Goal: Task Accomplishment & Management: Use online tool/utility

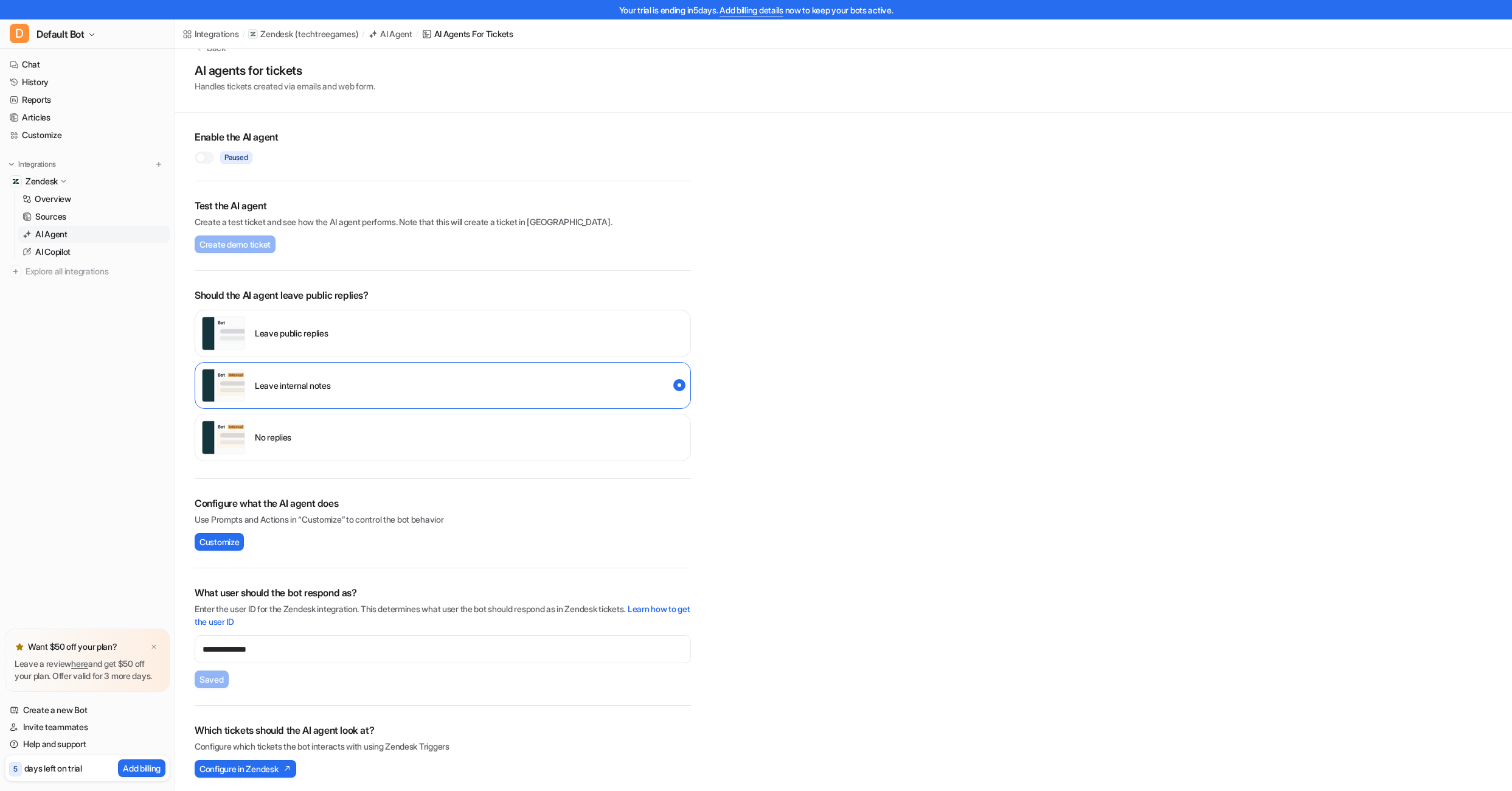
scroll to position [31, 0]
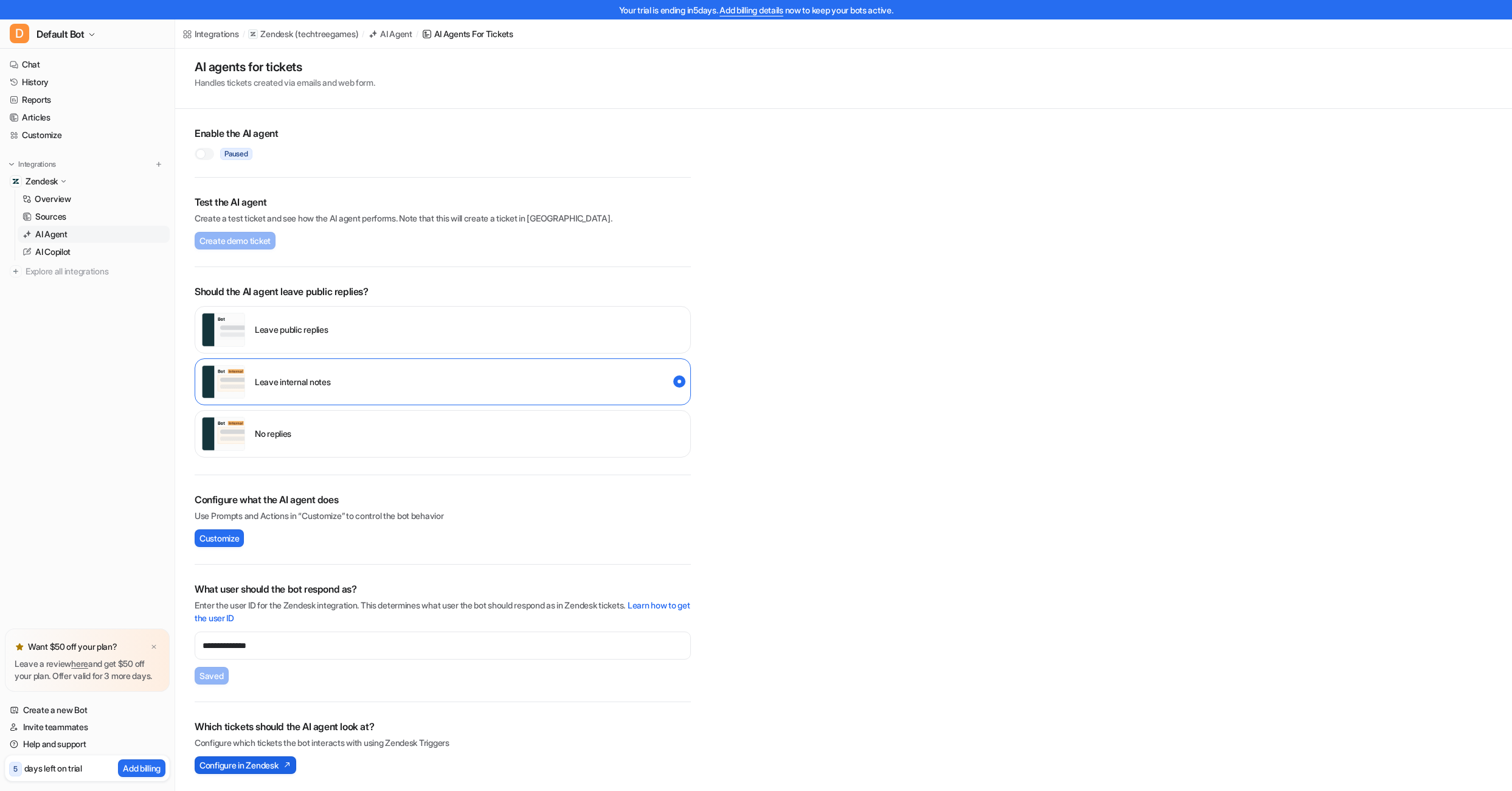
click at [267, 769] on span "Configure in Zendesk" at bounding box center [239, 766] width 78 height 13
click at [245, 760] on span "Configure in Zendesk" at bounding box center [239, 766] width 78 height 13
click at [285, 769] on button "Configure in Zendesk" at bounding box center [246, 765] width 102 height 18
click at [94, 203] on link "Overview" at bounding box center [93, 199] width 152 height 17
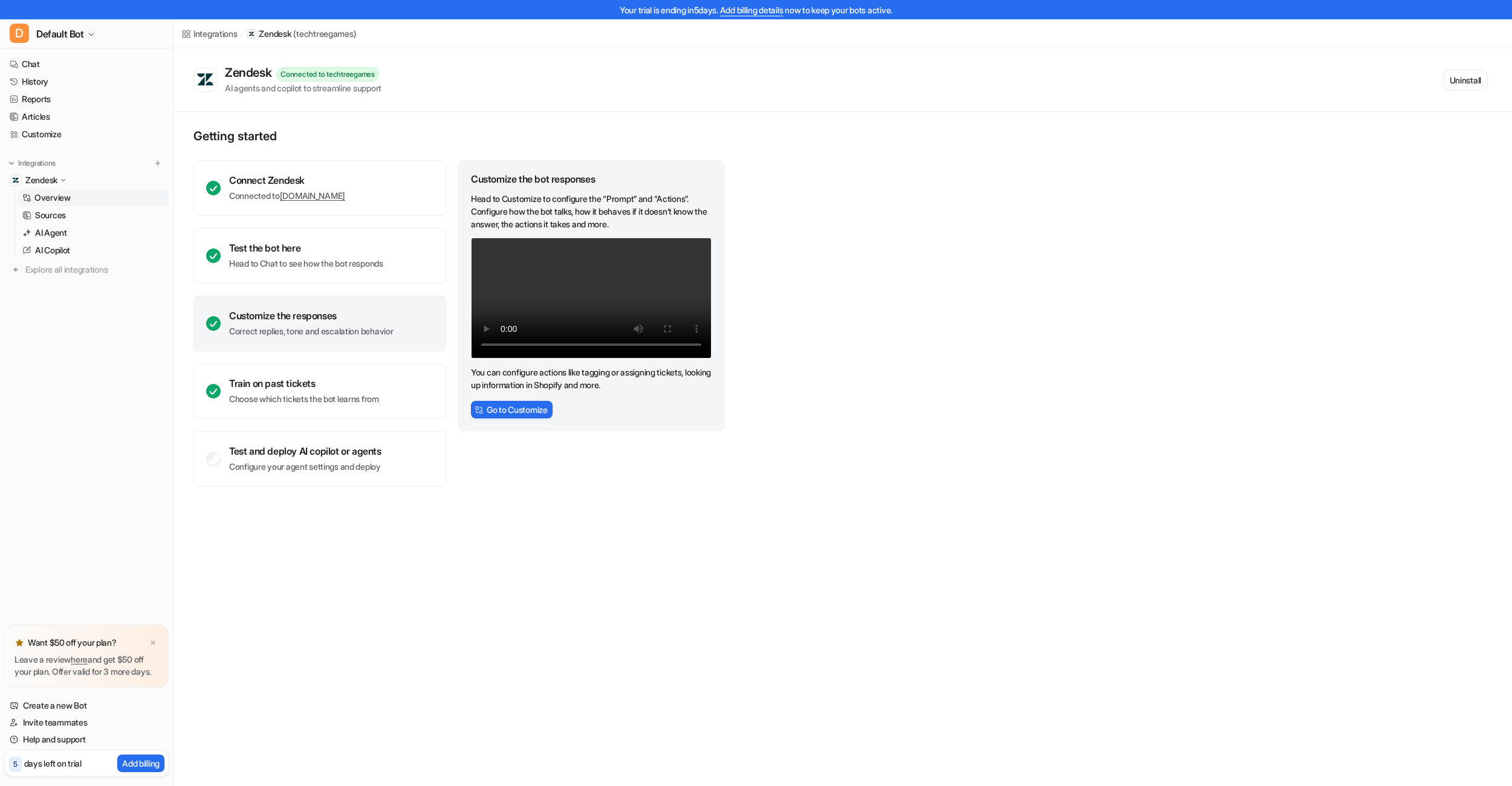
click at [93, 202] on link "Overview" at bounding box center [93, 198] width 151 height 17
click at [306, 191] on link "techtreegames.zendesk.com" at bounding box center [312, 196] width 65 height 10
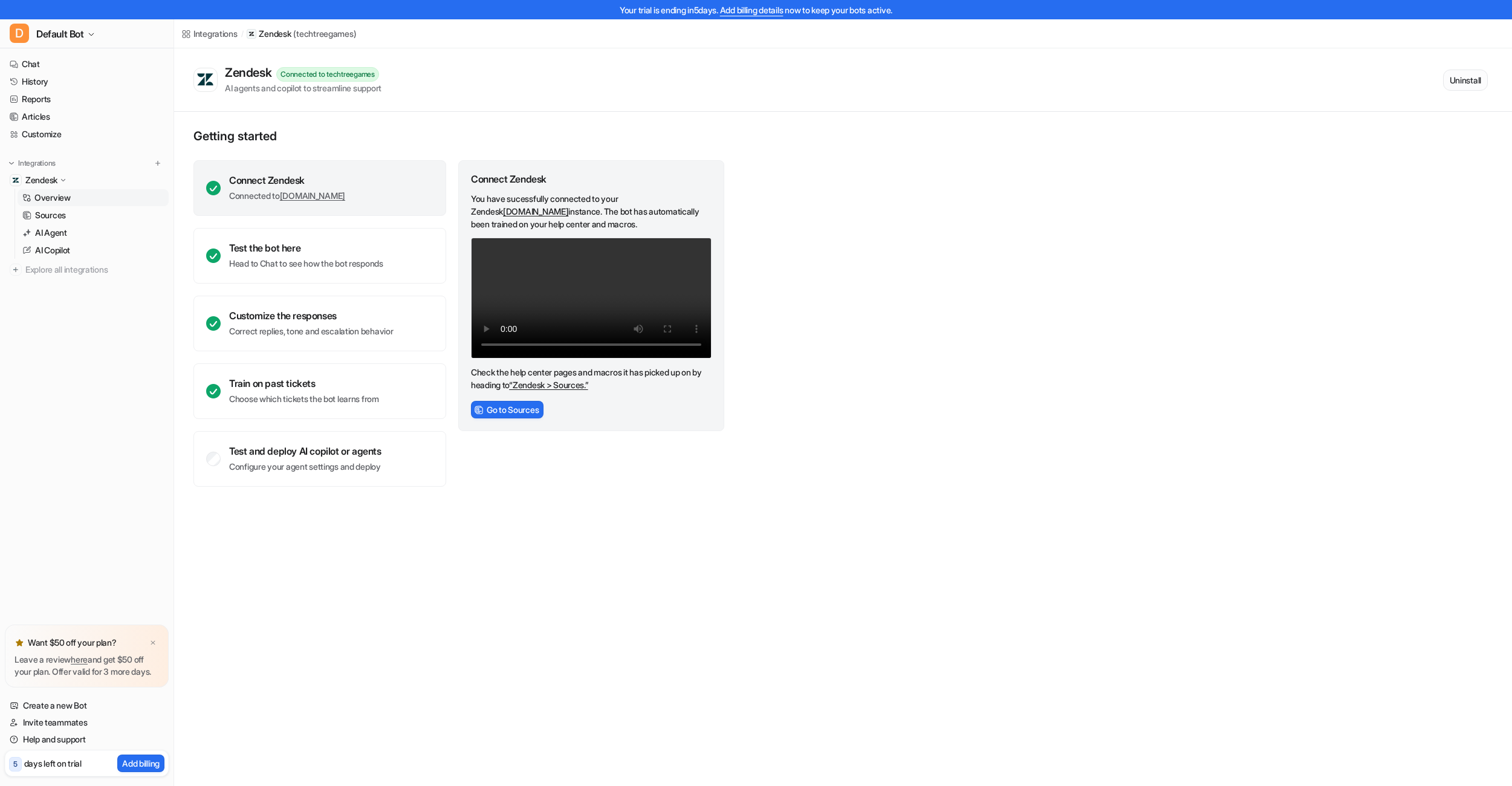
click at [1480, 84] on button "Uninstall" at bounding box center [1465, 80] width 45 height 21
drag, startPoint x: 1460, startPoint y: 86, endPoint x: 1250, endPoint y: 159, distance: 222.3
click at [1375, 183] on div "Zendesk Connected to techtreegames AI agents and copilot to streamline support …" at bounding box center [843, 276] width 1338 height 456
click at [1484, 77] on button "Uninstall" at bounding box center [1465, 80] width 45 height 21
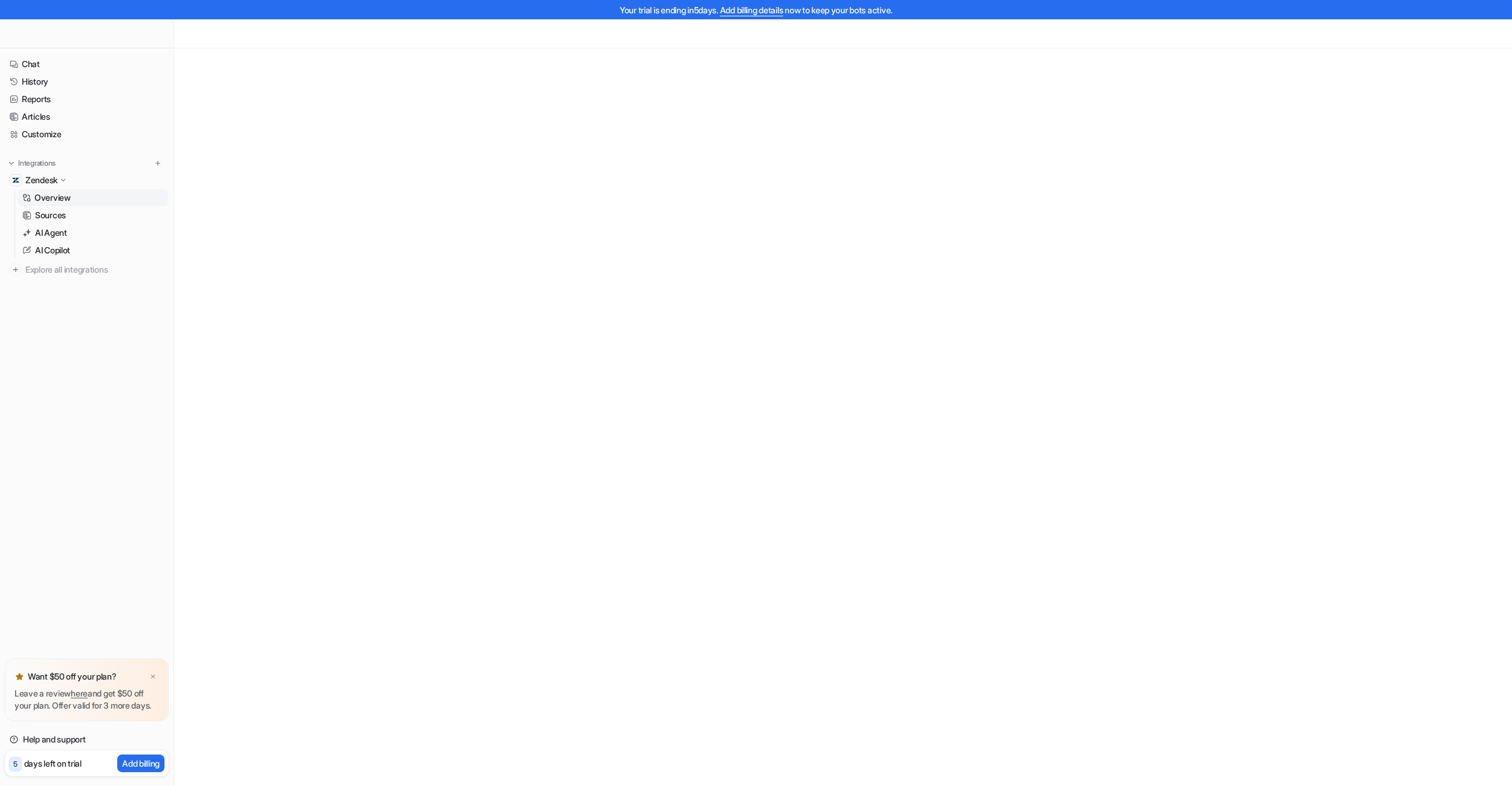
click at [41, 193] on p "Overview" at bounding box center [52, 198] width 36 height 12
click at [49, 180] on p "Zendesk" at bounding box center [41, 180] width 32 height 12
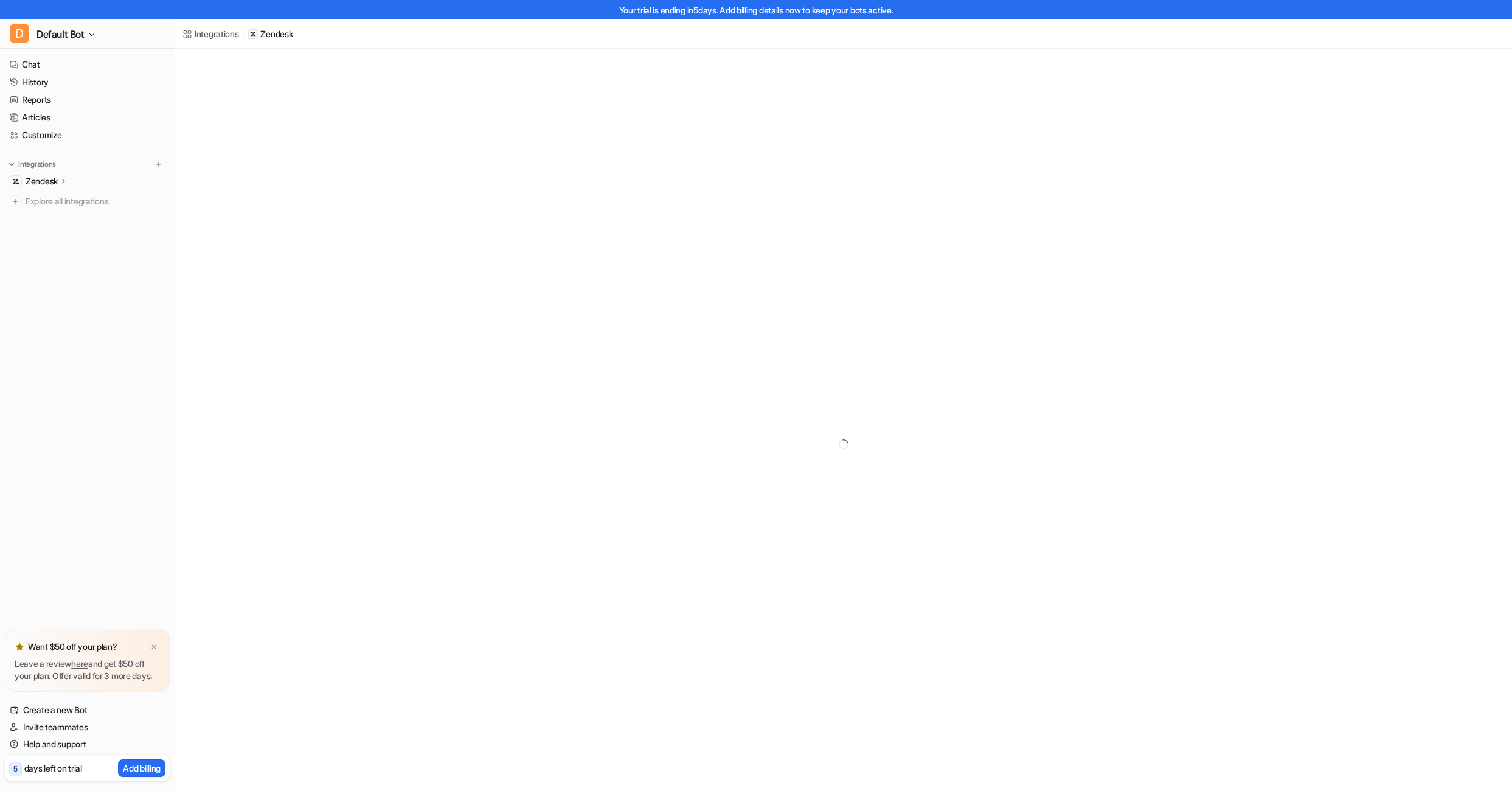
click at [50, 175] on p "Zendesk" at bounding box center [41, 181] width 32 height 12
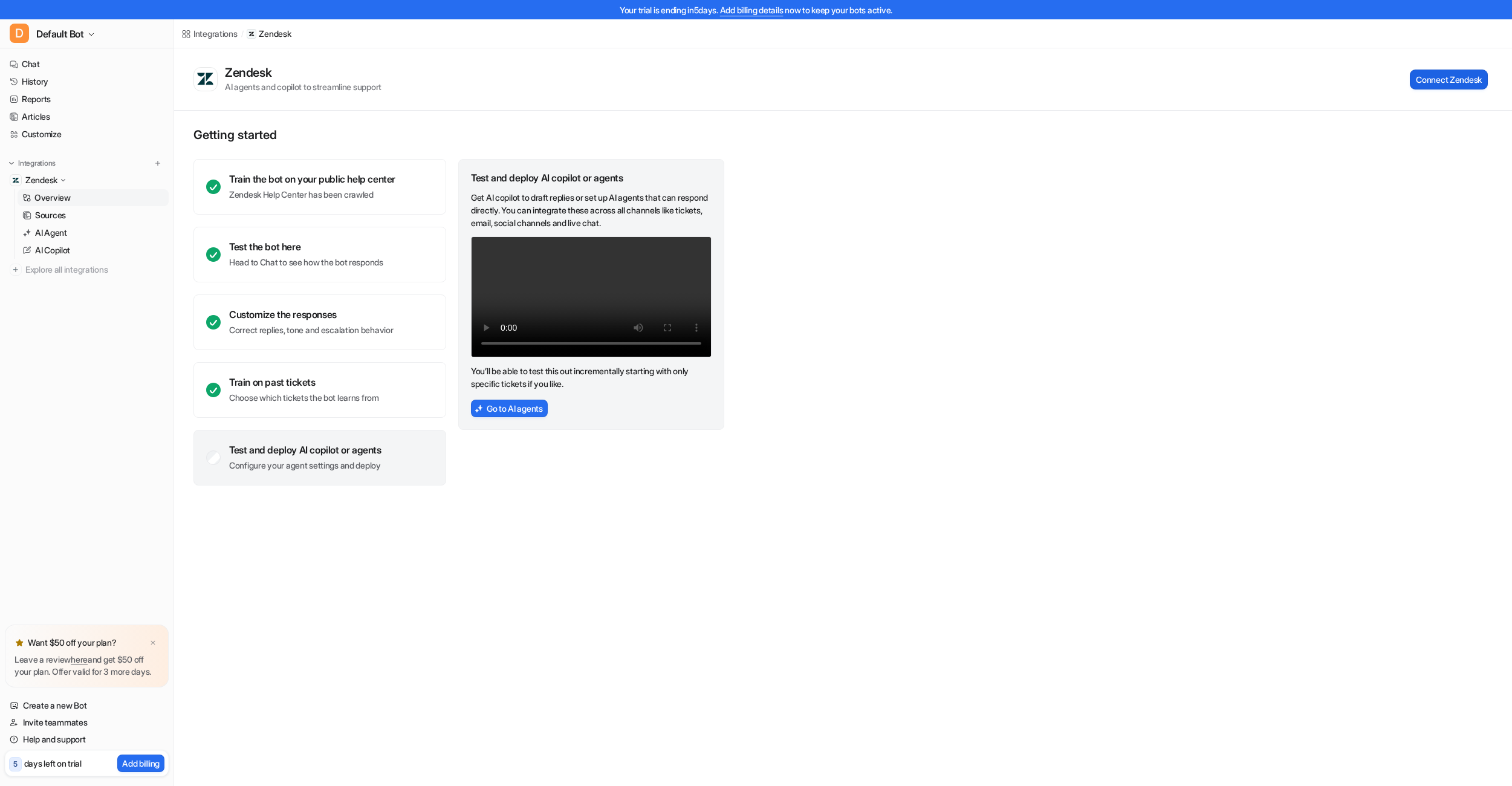
click at [1480, 77] on button "Connect Zendesk" at bounding box center [1449, 79] width 78 height 20
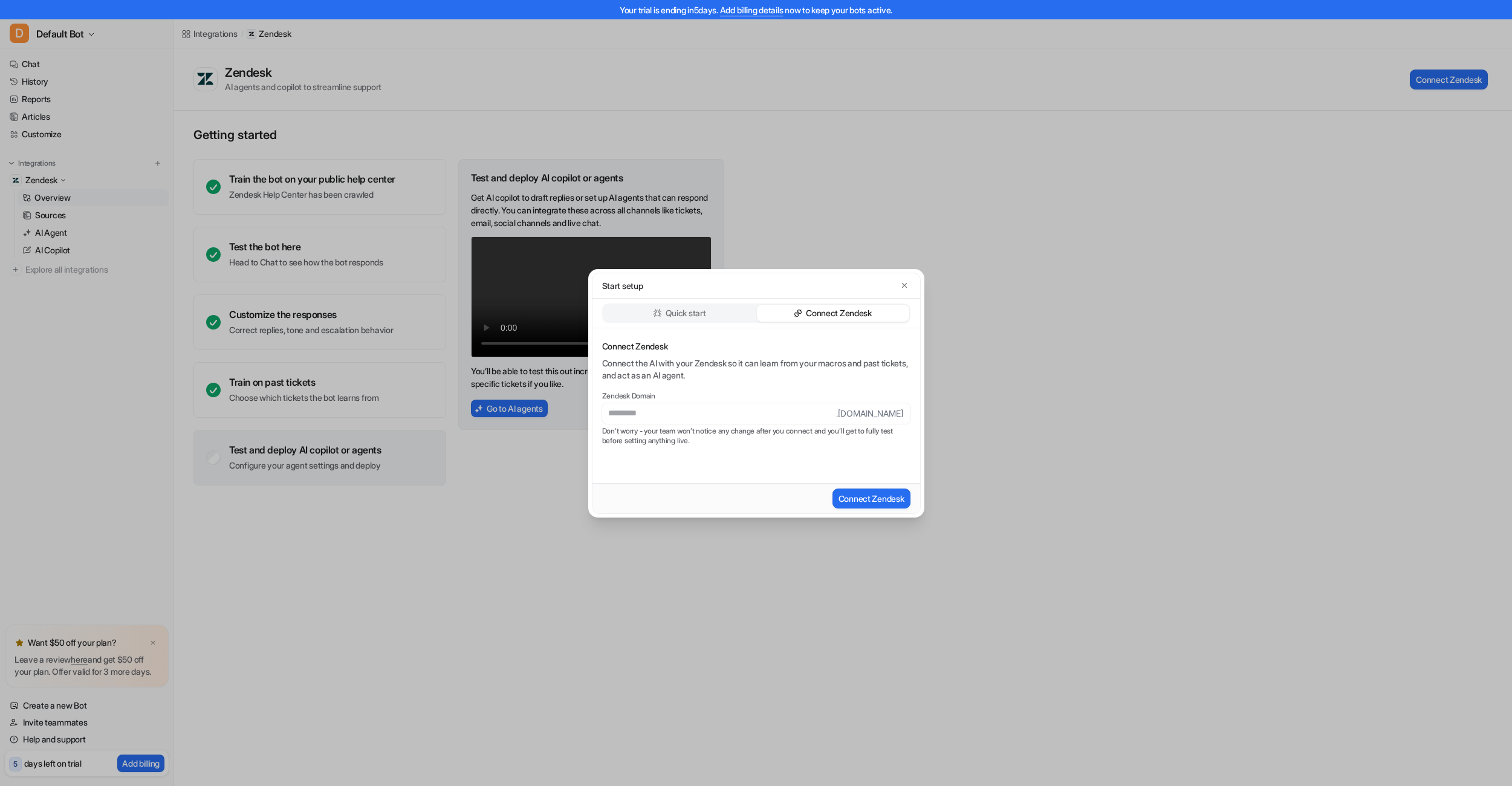
click at [779, 410] on input "text" at bounding box center [718, 413] width 234 height 21
type input "**********"
click at [884, 511] on div "Connect Zendesk" at bounding box center [756, 498] width 328 height 30
click at [884, 503] on button "Connect Zendesk" at bounding box center [871, 498] width 78 height 20
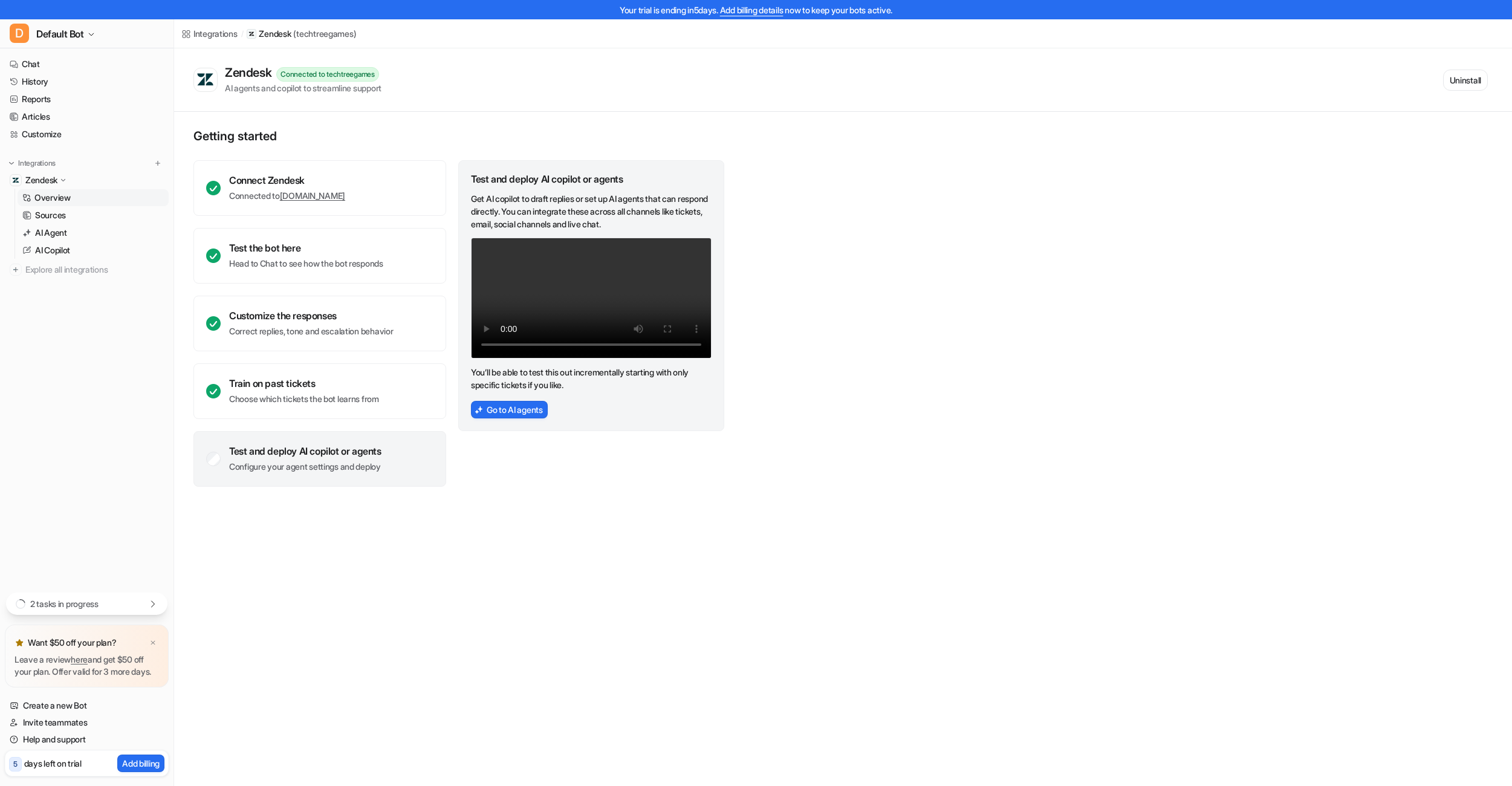
click at [260, 462] on p "Configure your agent settings and deploy" at bounding box center [305, 467] width 152 height 12
click at [66, 213] on p "Sources" at bounding box center [51, 215] width 31 height 12
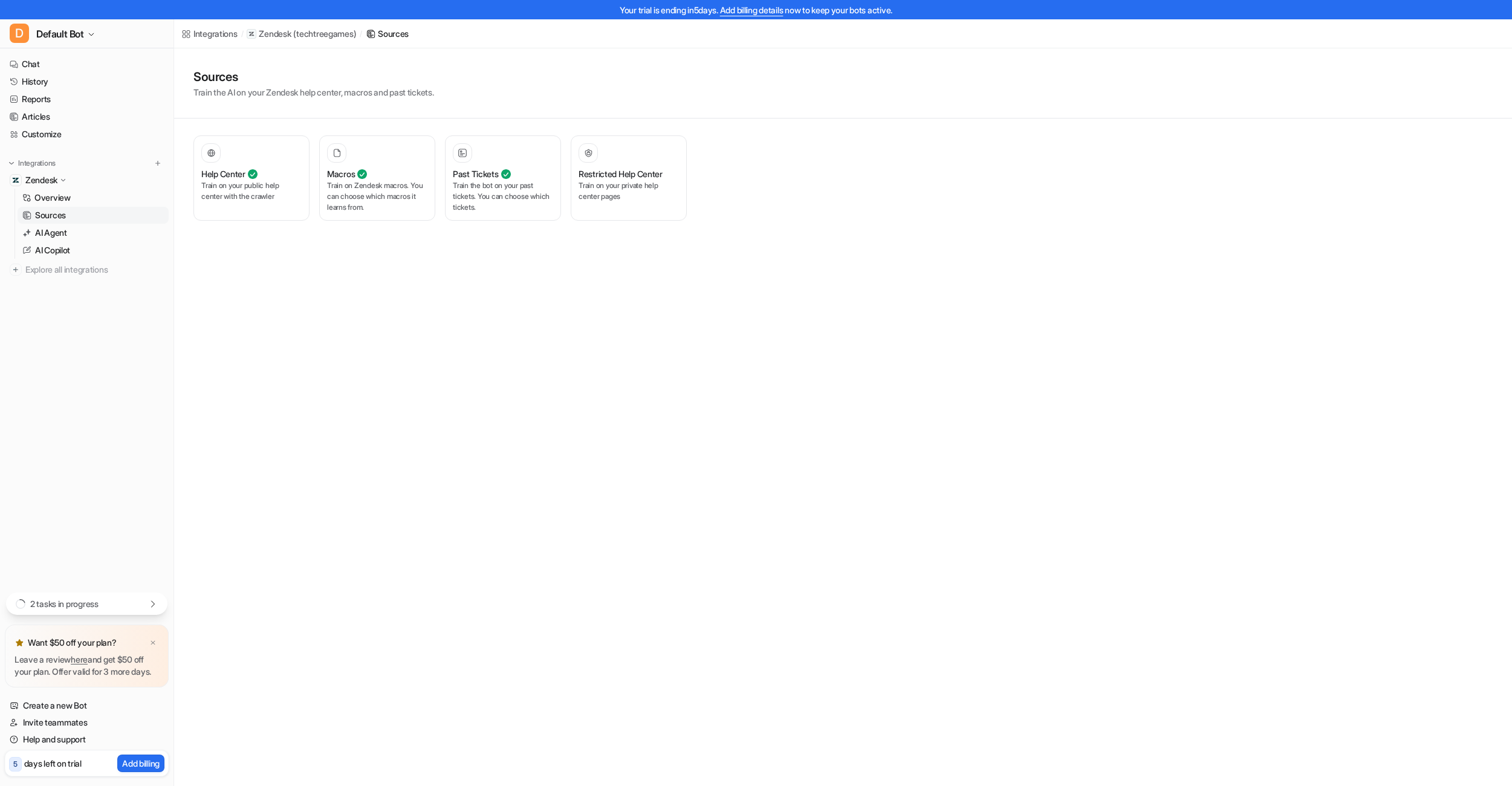
click at [56, 54] on nav "Chat History Reports Articles Customize Integrations Zendesk Overview Sources A…" at bounding box center [87, 321] width 174 height 542
click at [58, 63] on link "Chat" at bounding box center [86, 64] width 164 height 17
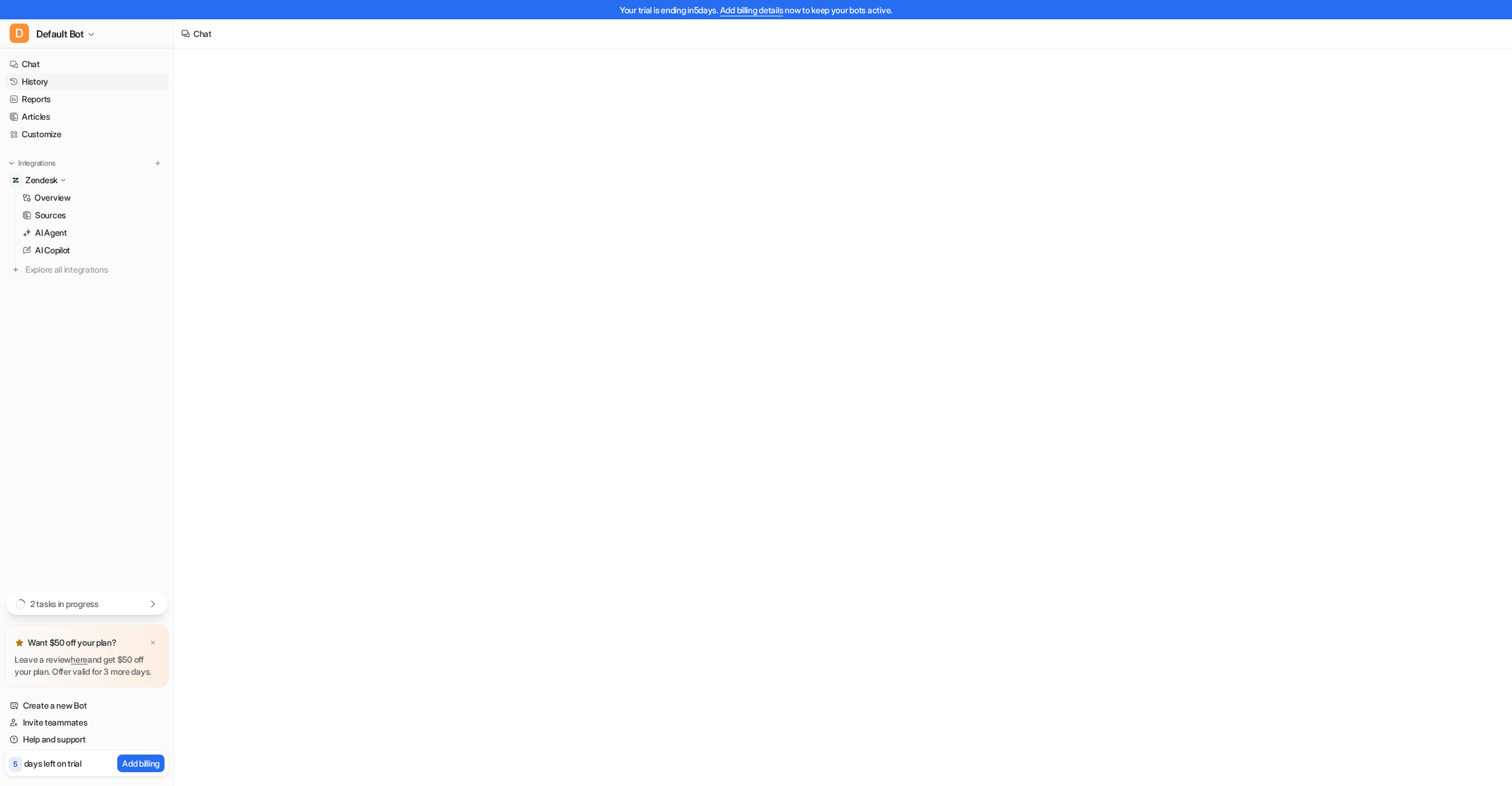
click at [59, 81] on link "History" at bounding box center [86, 82] width 164 height 17
click at [70, 120] on link "Articles" at bounding box center [86, 117] width 164 height 17
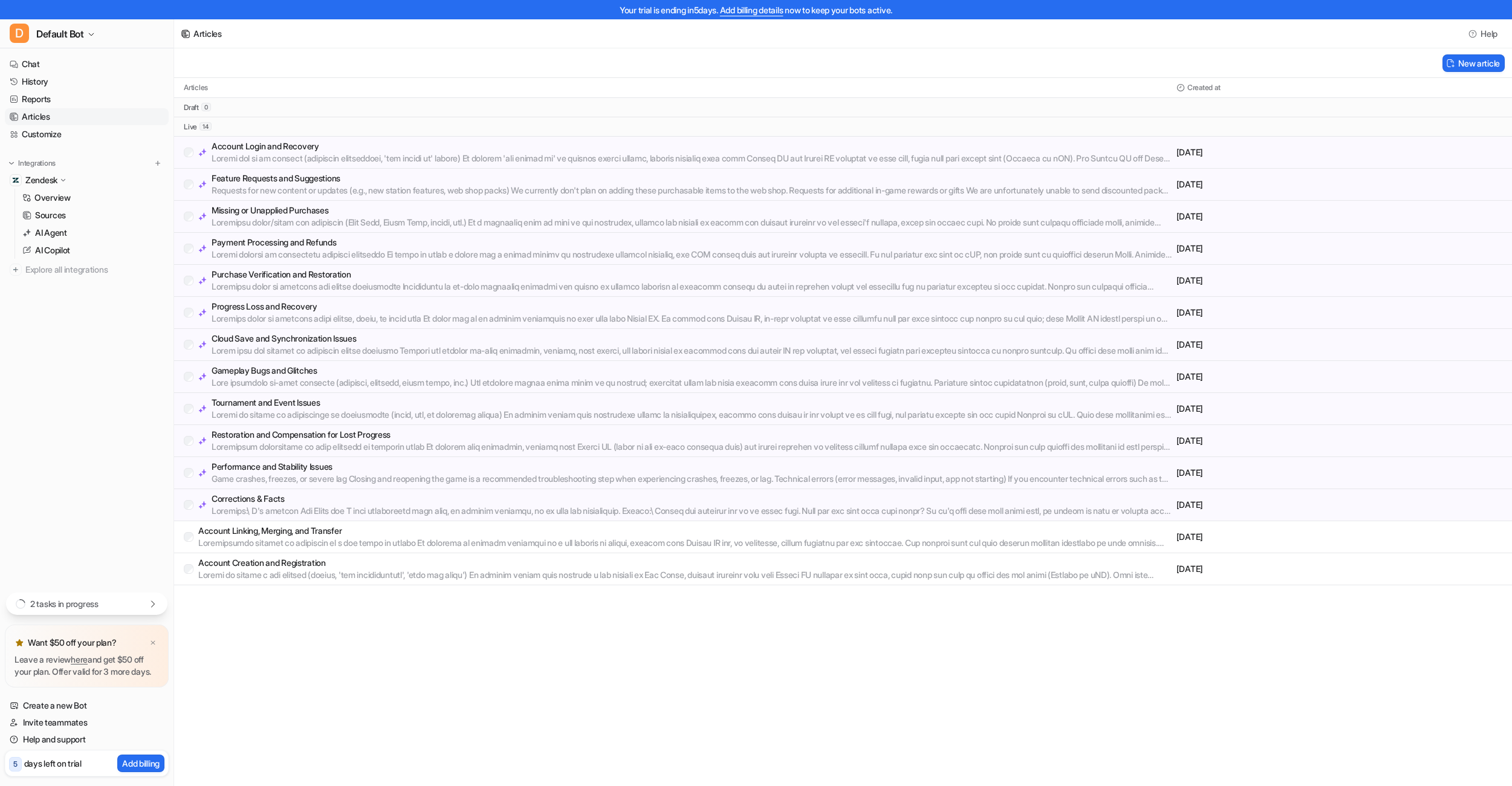
click at [67, 176] on icon at bounding box center [63, 180] width 9 height 8
click at [67, 176] on icon at bounding box center [63, 180] width 8 height 9
click at [44, 220] on p "Sources" at bounding box center [51, 215] width 31 height 12
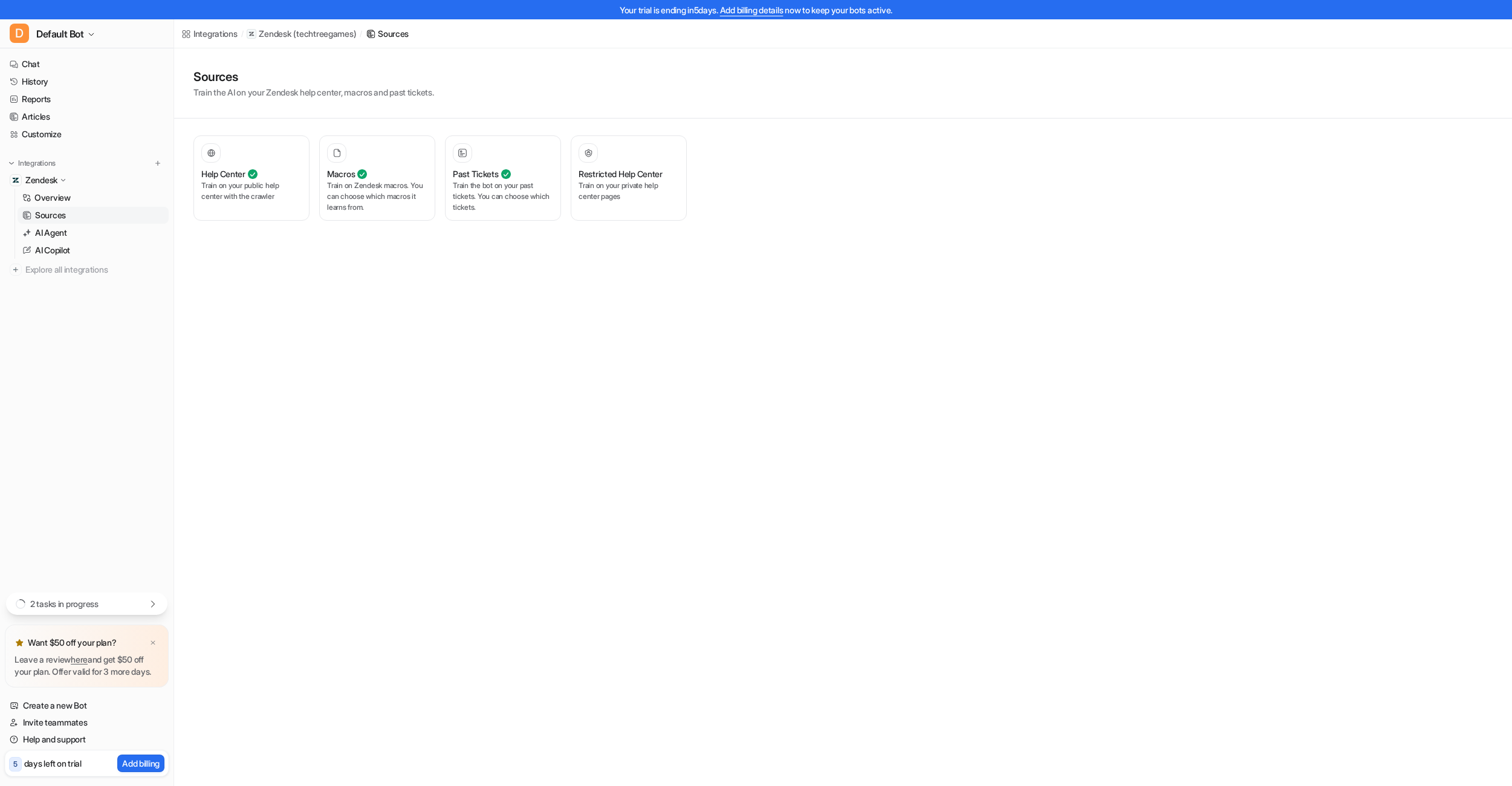
click at [41, 183] on p "Zendesk" at bounding box center [41, 180] width 32 height 12
click at [41, 183] on p "Zendesk" at bounding box center [41, 180] width 32 height 12
click at [52, 229] on p "AI Agent" at bounding box center [51, 233] width 32 height 12
click at [59, 193] on p "Overview" at bounding box center [52, 198] width 36 height 12
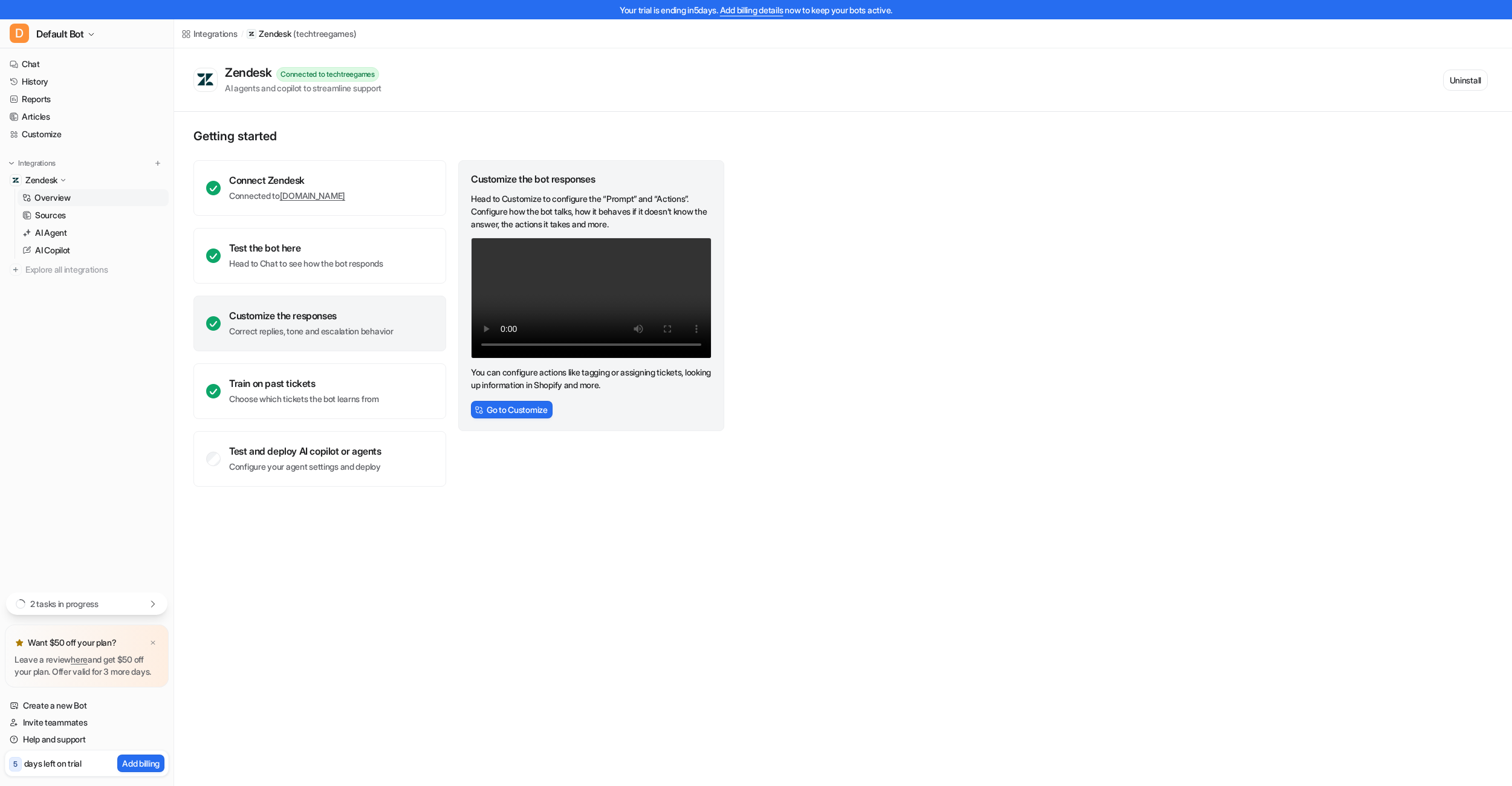
click at [381, 430] on div "Connect Zendesk Connected to techtreegames.zendesk.com Test the bot here Head t…" at bounding box center [320, 323] width 253 height 327
click at [364, 461] on p "Configure your agent settings and deploy" at bounding box center [305, 467] width 152 height 12
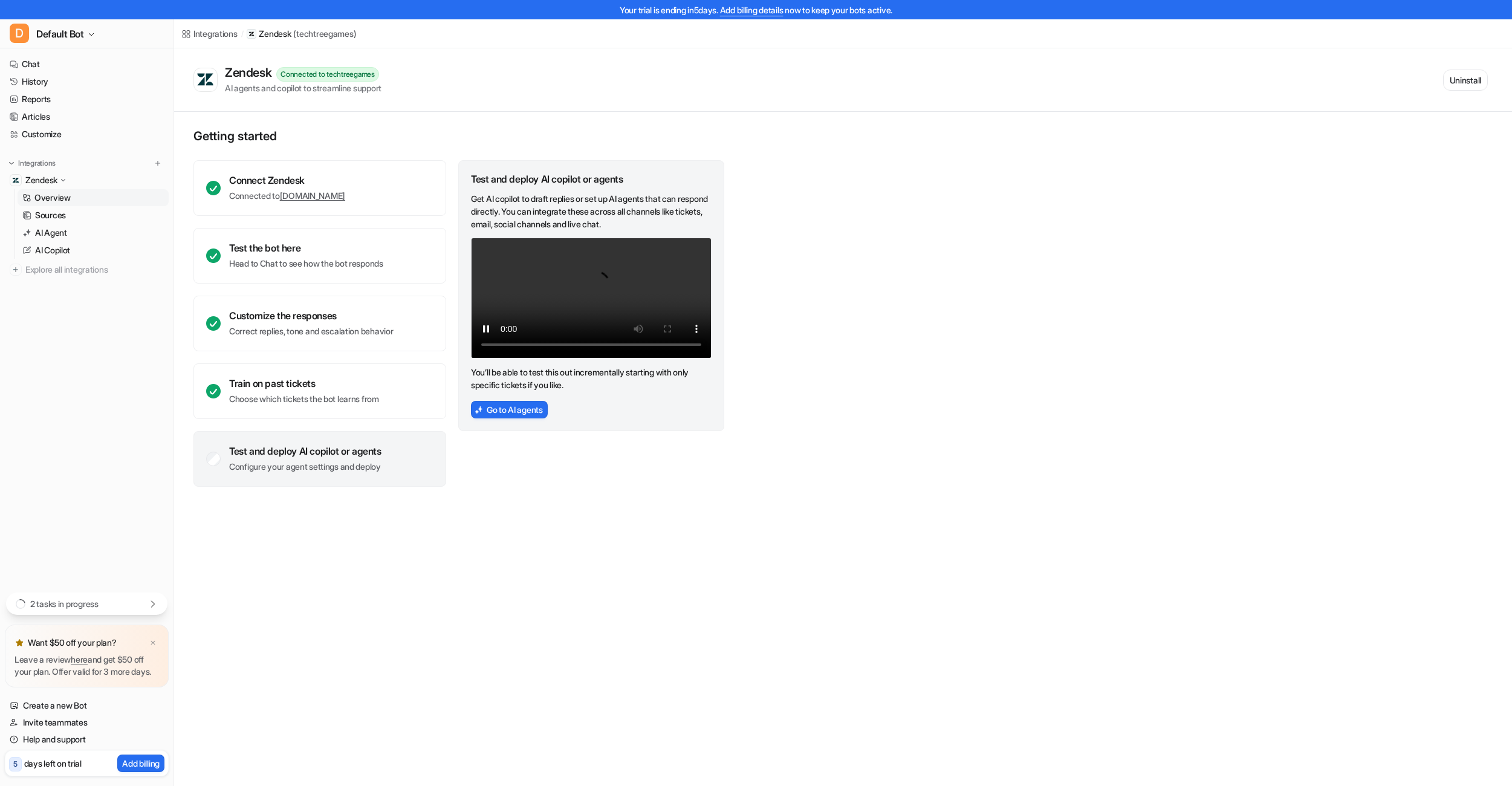
click at [214, 450] on div "Test and deploy AI copilot or agents Configure your agent settings and deploy" at bounding box center [320, 459] width 253 height 56
click at [65, 232] on p "AI Agent" at bounding box center [51, 233] width 32 height 12
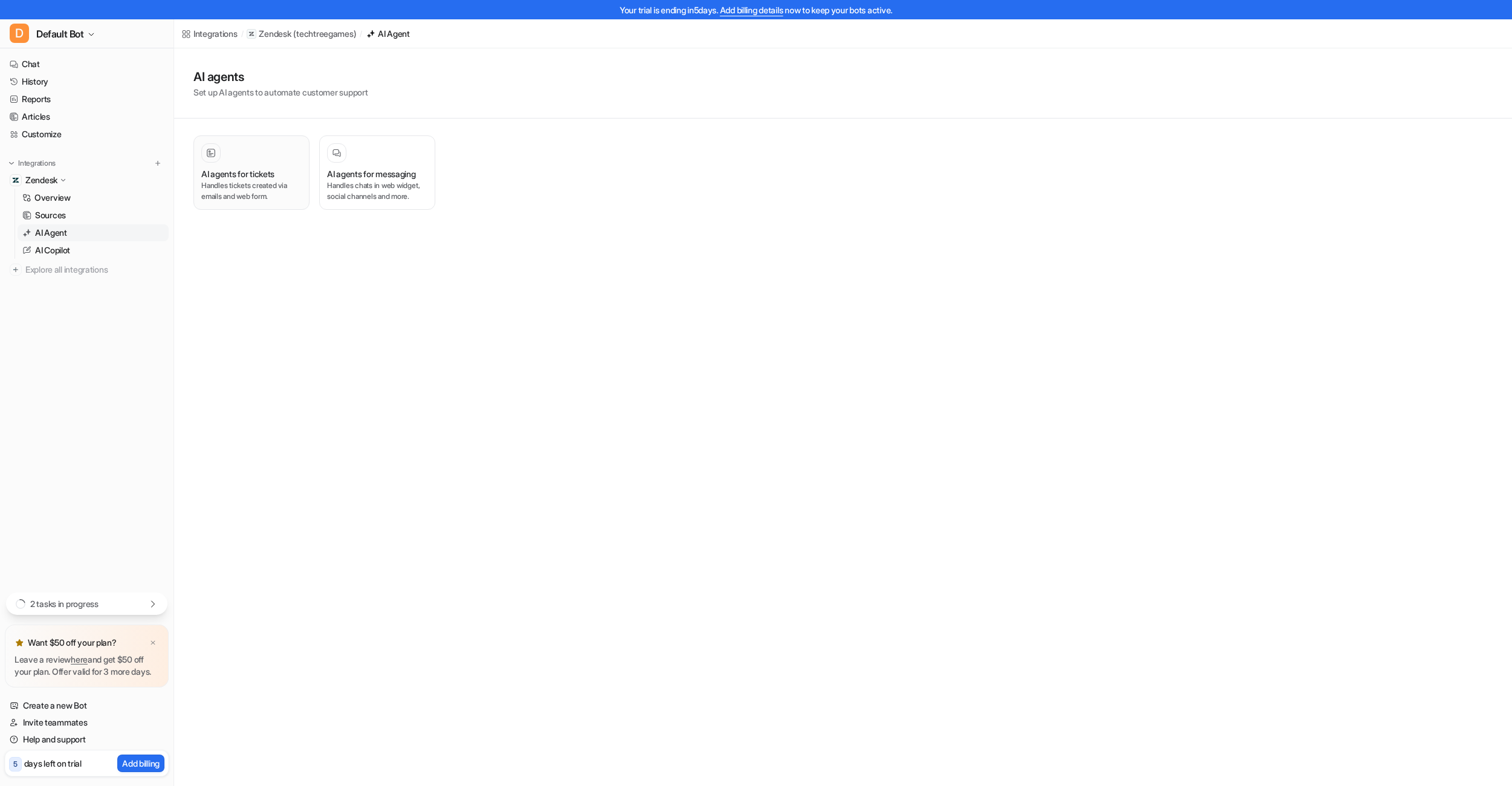
click at [254, 181] on p "Handles tickets created via emails and web form." at bounding box center [251, 191] width 100 height 22
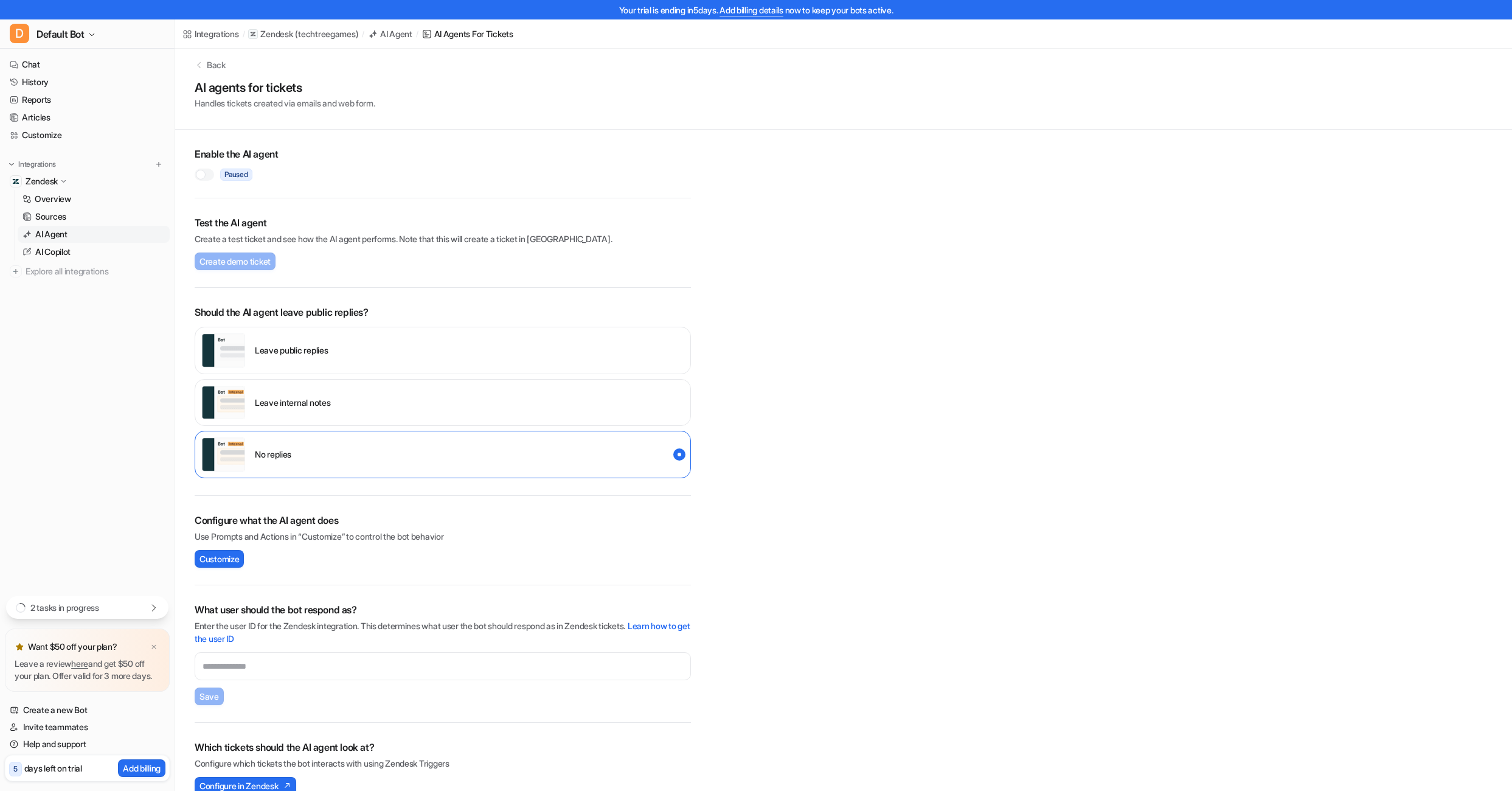
scroll to position [31, 0]
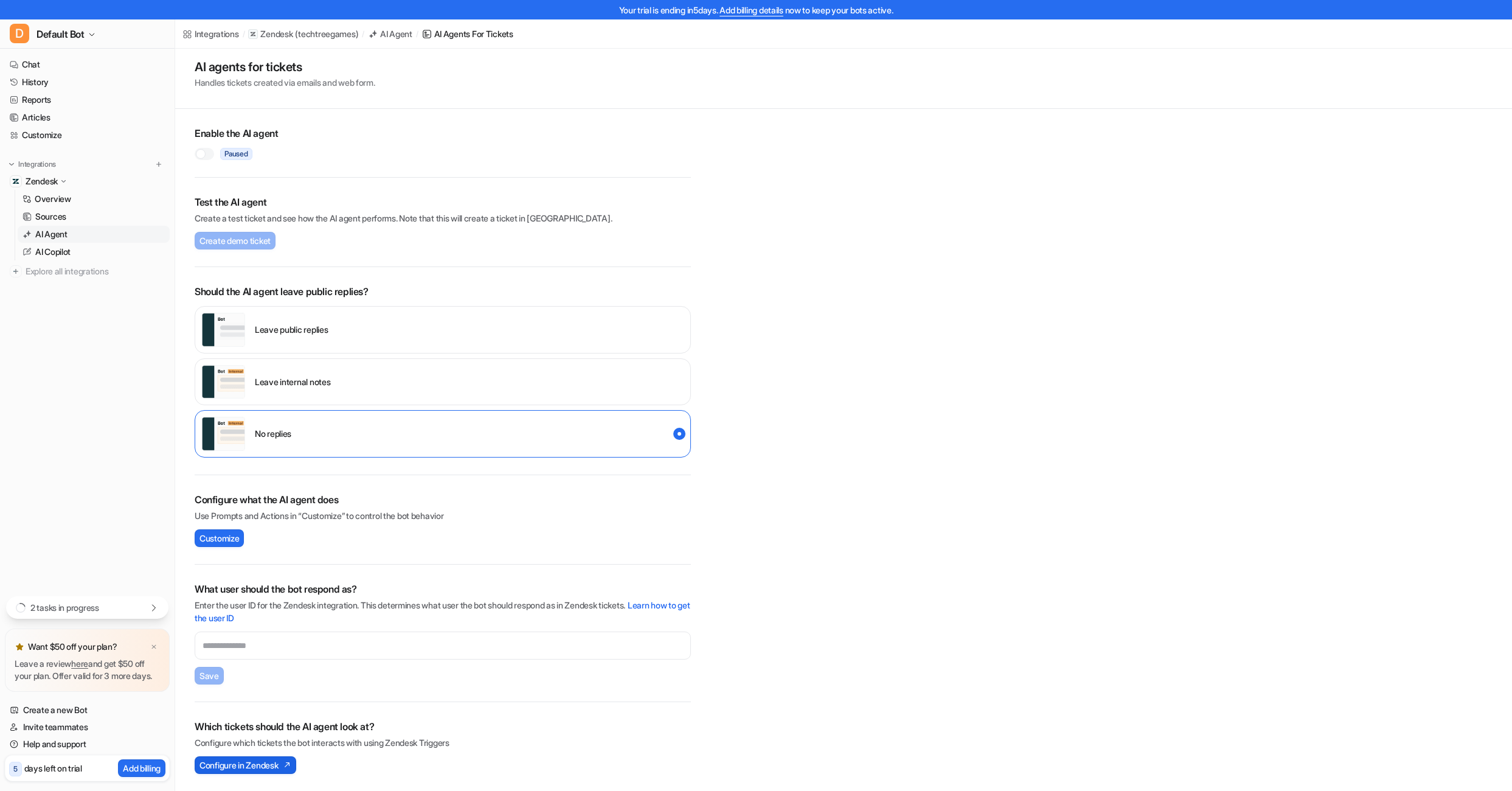
click at [261, 769] on span "Configure in Zendesk" at bounding box center [239, 766] width 78 height 13
click at [120, 596] on div "2 tasks in progress" at bounding box center [87, 607] width 162 height 23
click at [142, 433] on div "2 tasks in progress" at bounding box center [87, 444] width 162 height 23
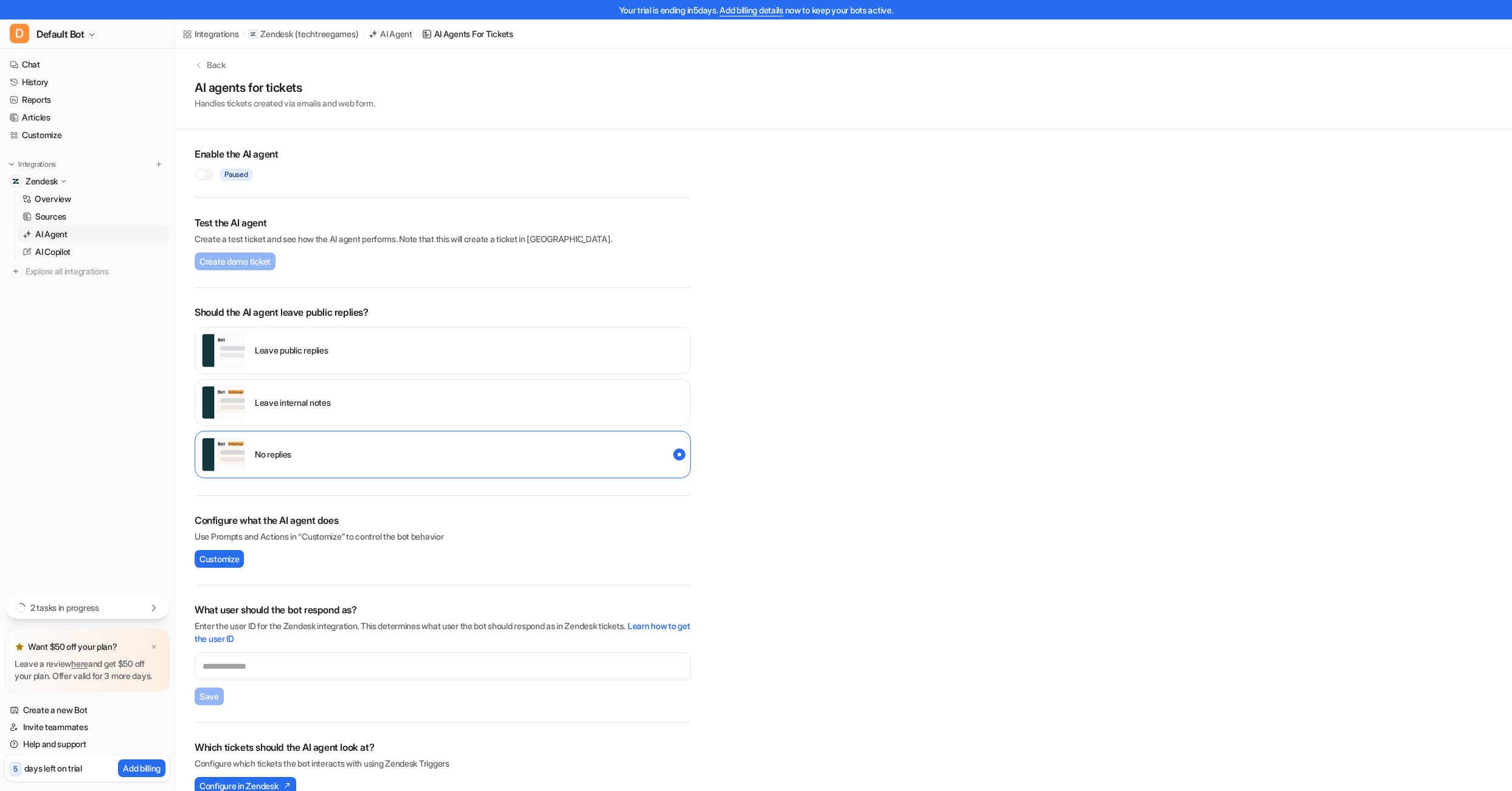
scroll to position [31, 0]
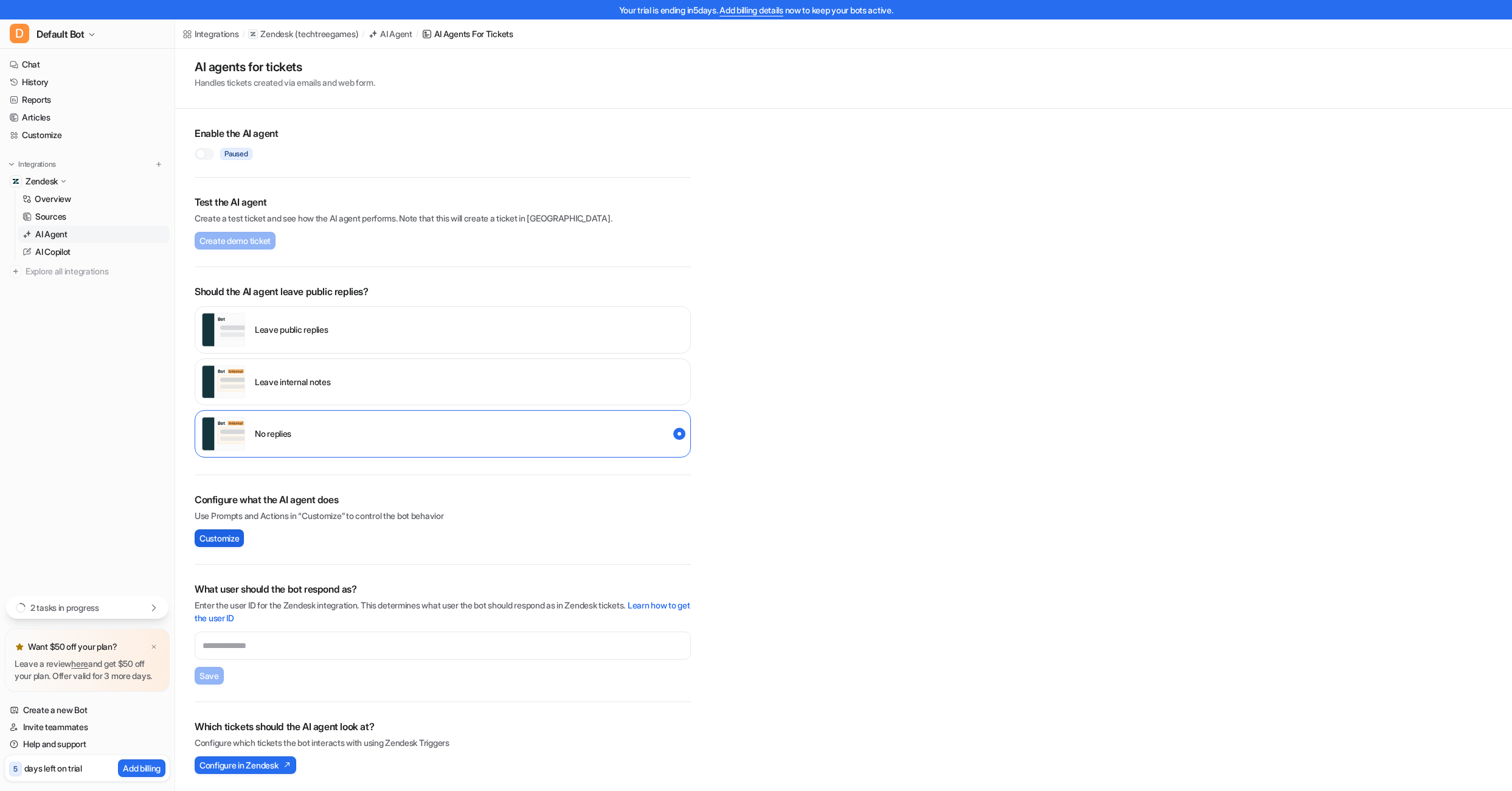
click at [239, 536] on span "Customize" at bounding box center [219, 539] width 40 height 13
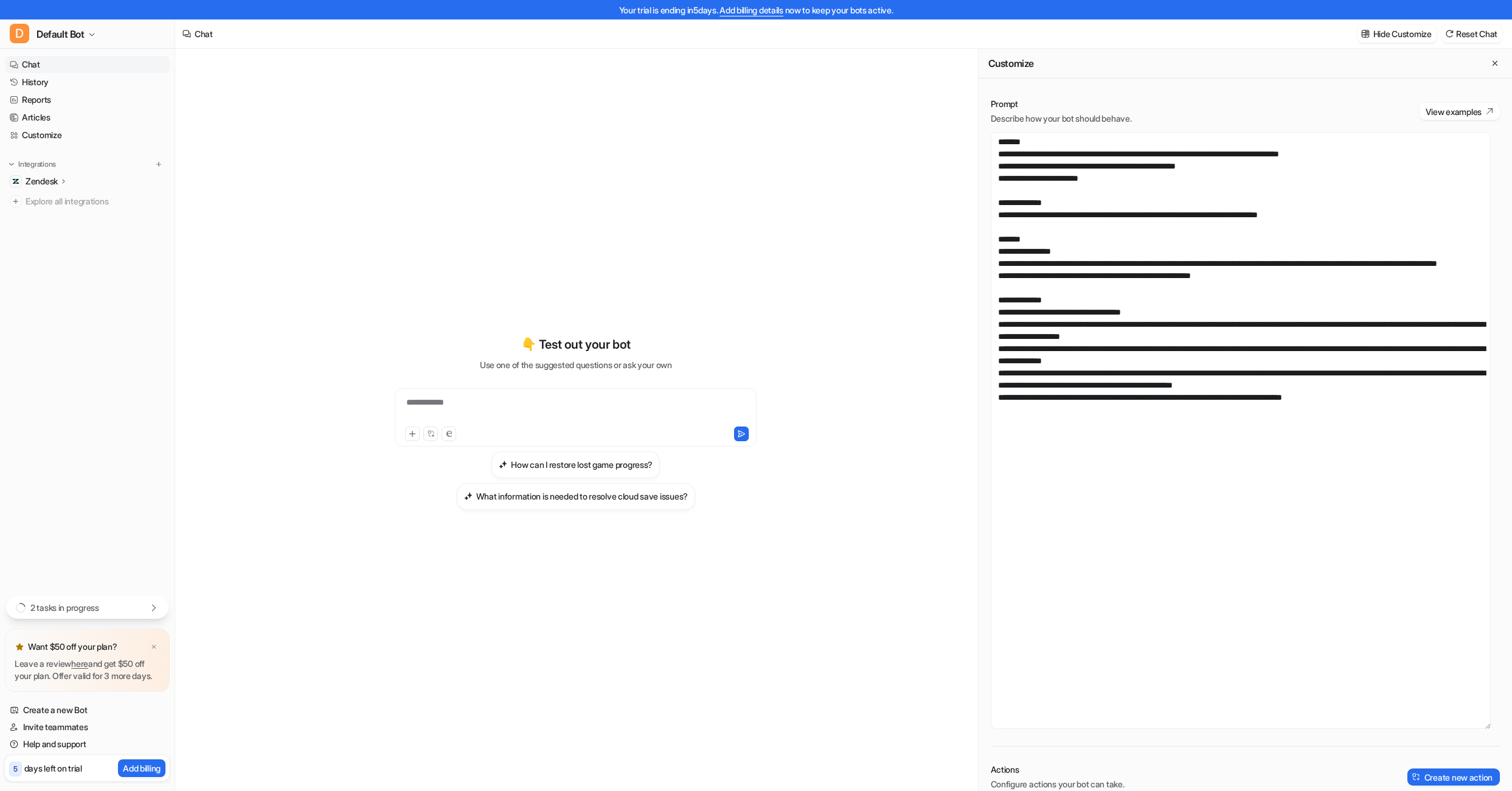
drag, startPoint x: 1488, startPoint y: 284, endPoint x: 1436, endPoint y: 626, distance: 345.9
click at [1423, 726] on textarea at bounding box center [1240, 430] width 500 height 597
click at [1063, 314] on textarea at bounding box center [1240, 430] width 500 height 596
click at [1040, 240] on textarea at bounding box center [1240, 430] width 500 height 596
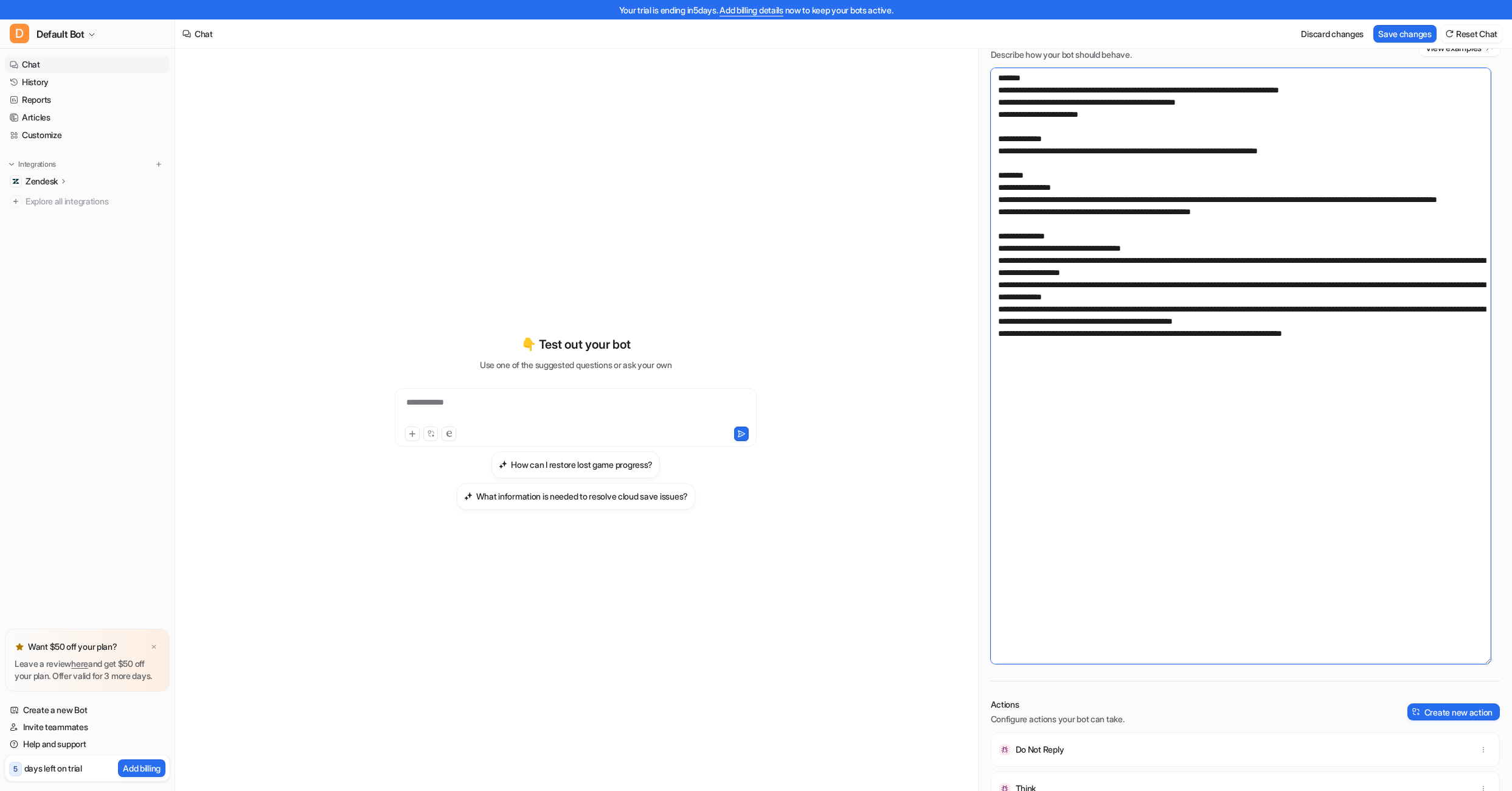
scroll to position [61, 0]
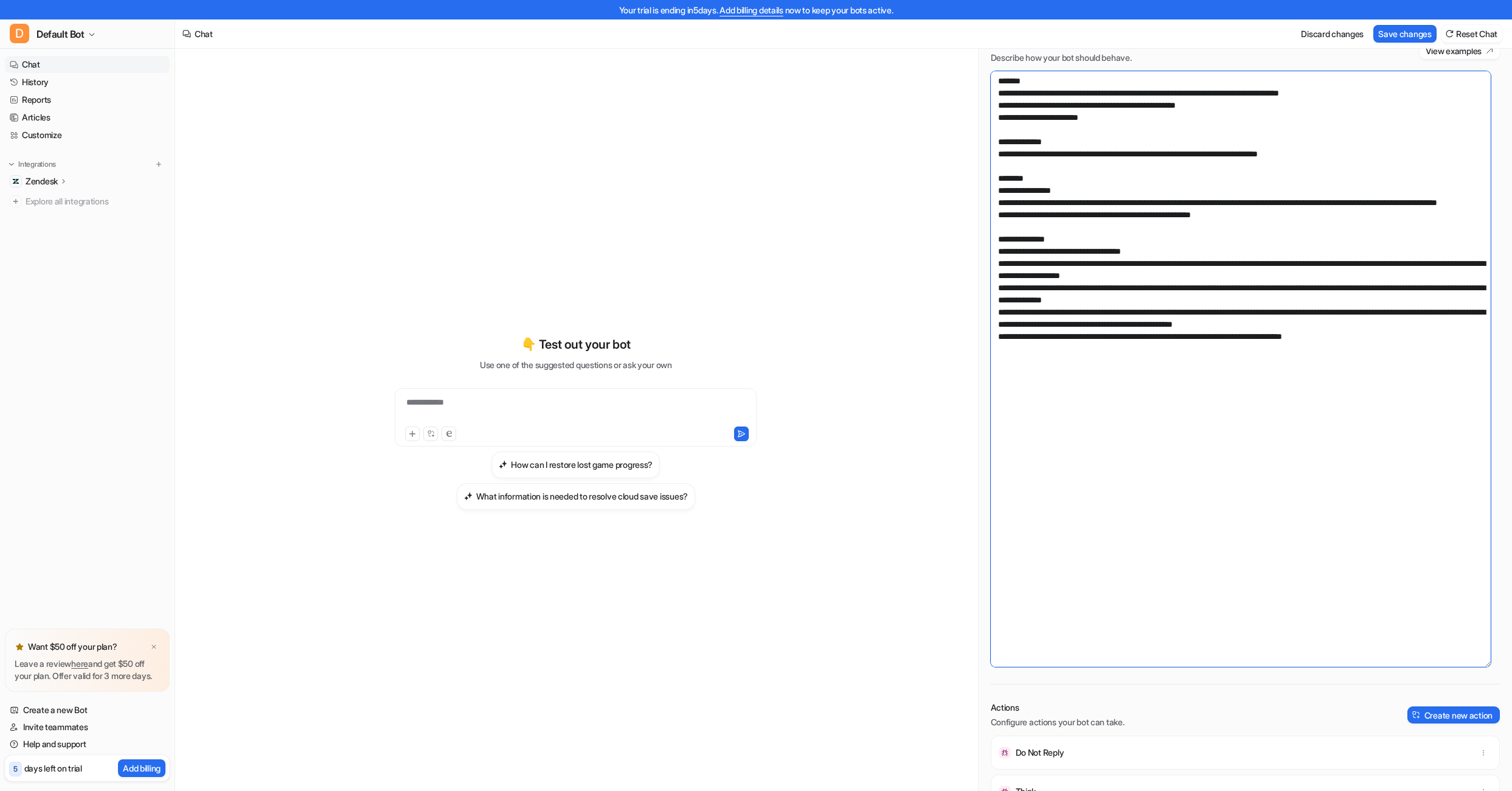
click at [1333, 153] on textarea at bounding box center [1240, 369] width 500 height 596
drag, startPoint x: 1319, startPoint y: 155, endPoint x: 996, endPoint y: 156, distance: 323.0
click at [996, 156] on textarea at bounding box center [1240, 369] width 500 height 596
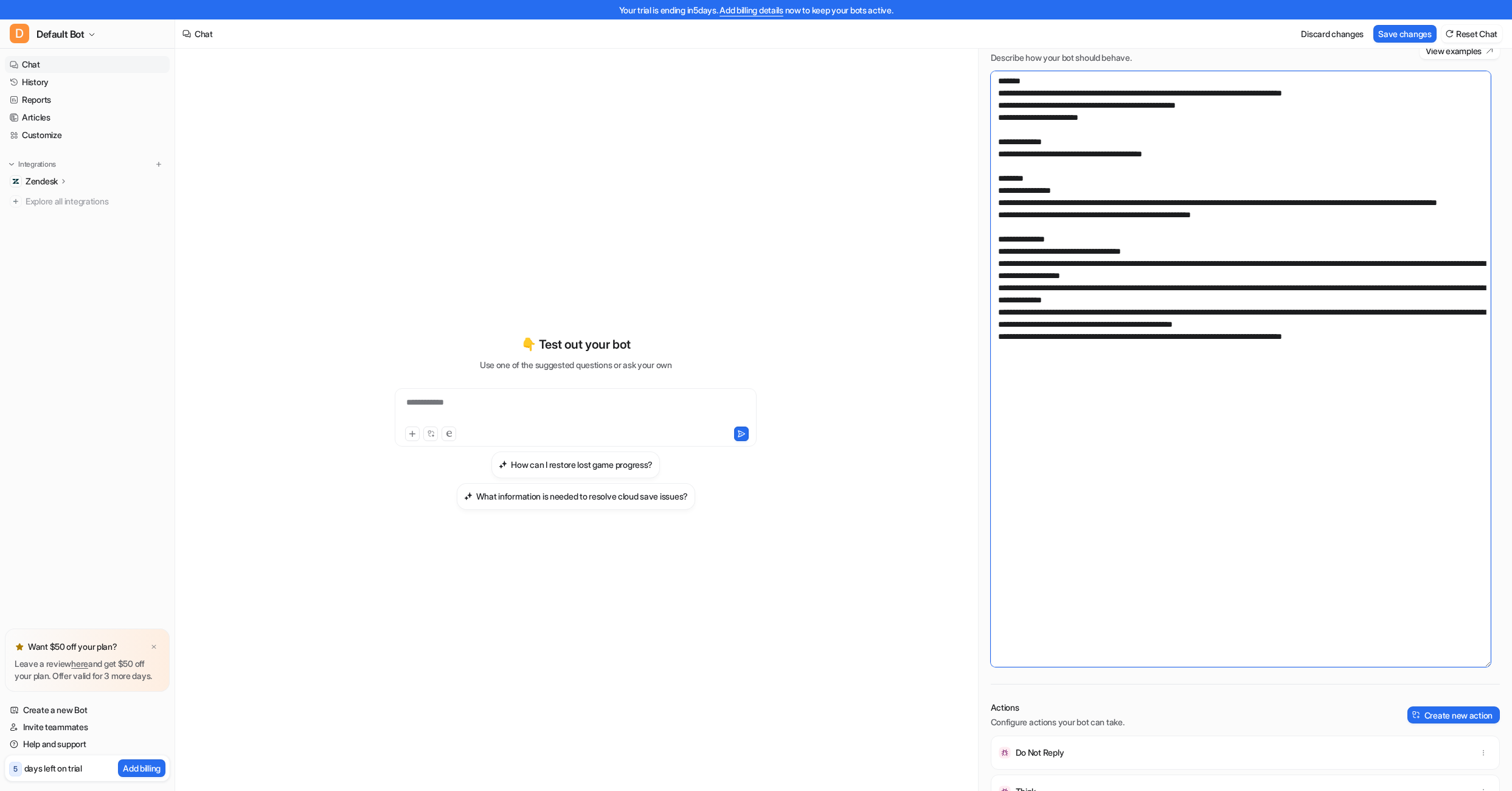
click at [1212, 150] on textarea at bounding box center [1240, 369] width 500 height 596
click at [998, 83] on textarea at bounding box center [1240, 369] width 500 height 596
drag, startPoint x: 1008, startPoint y: 93, endPoint x: 1006, endPoint y: 86, distance: 7.3
click at [1007, 93] on textarea at bounding box center [1240, 369] width 500 height 596
click at [1006, 83] on textarea at bounding box center [1240, 369] width 500 height 596
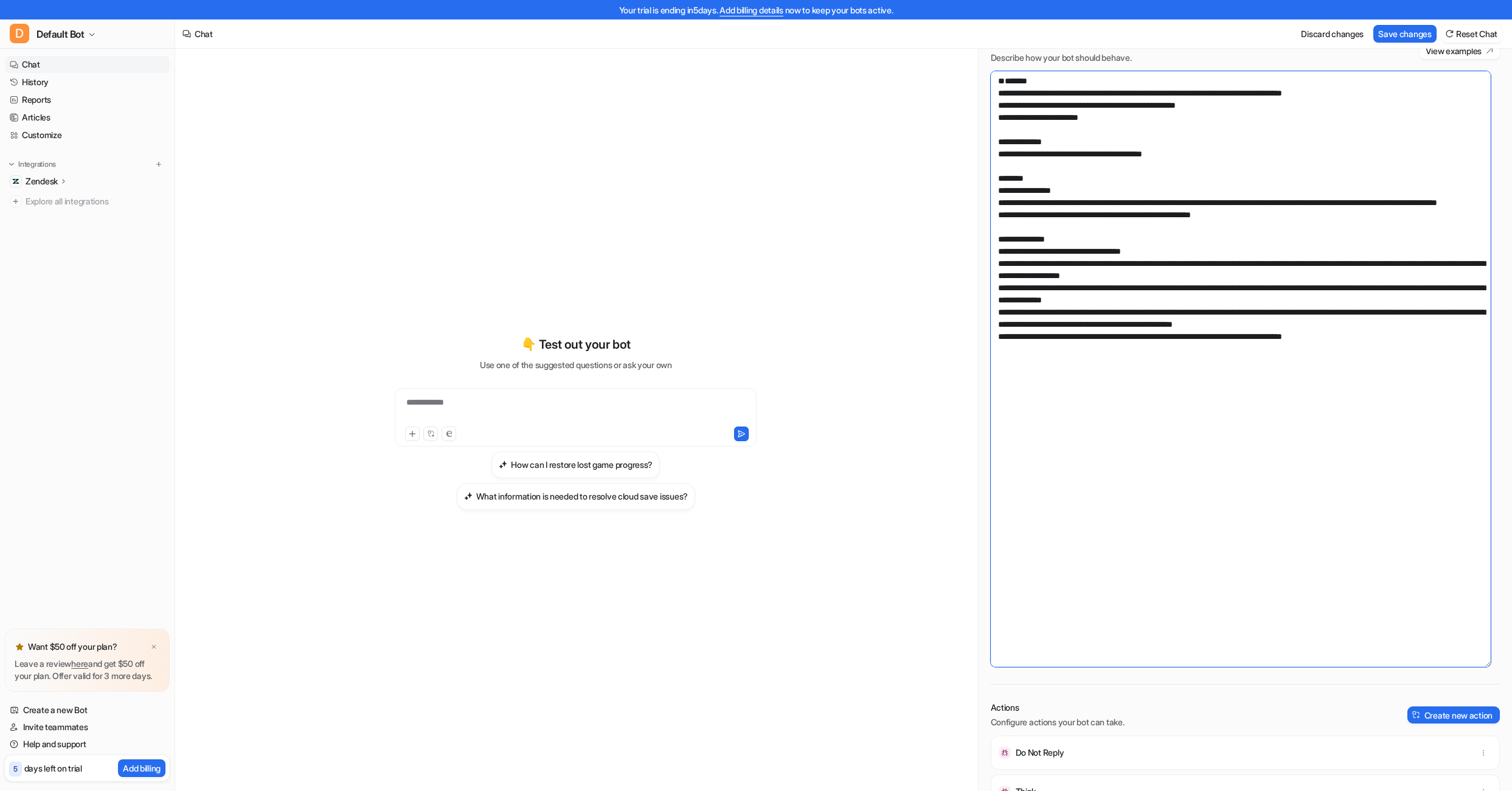
drag, startPoint x: 998, startPoint y: 107, endPoint x: 1009, endPoint y: 112, distance: 12.1
click at [998, 107] on textarea at bounding box center [1240, 369] width 500 height 596
click at [1431, 348] on textarea at bounding box center [1240, 369] width 500 height 596
click at [1176, 470] on textarea at bounding box center [1240, 369] width 500 height 596
drag, startPoint x: 1050, startPoint y: 250, endPoint x: 1007, endPoint y: 255, distance: 43.3
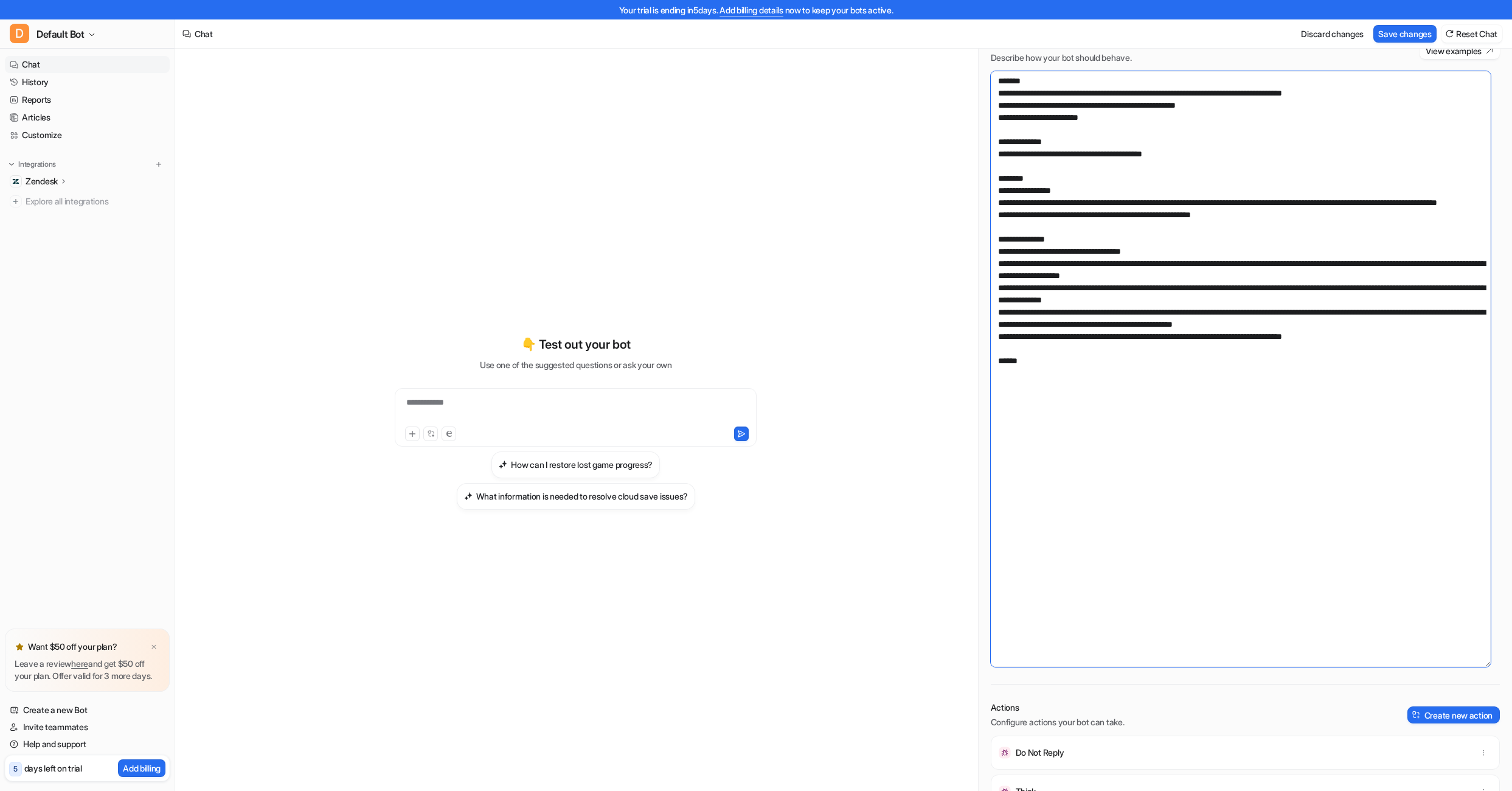
click at [1007, 255] on textarea at bounding box center [1240, 369] width 500 height 596
click at [1028, 374] on textarea at bounding box center [1240, 369] width 500 height 596
type textarea "**********"
click at [1473, 381] on textarea at bounding box center [1240, 369] width 500 height 596
paste textarea "**********"
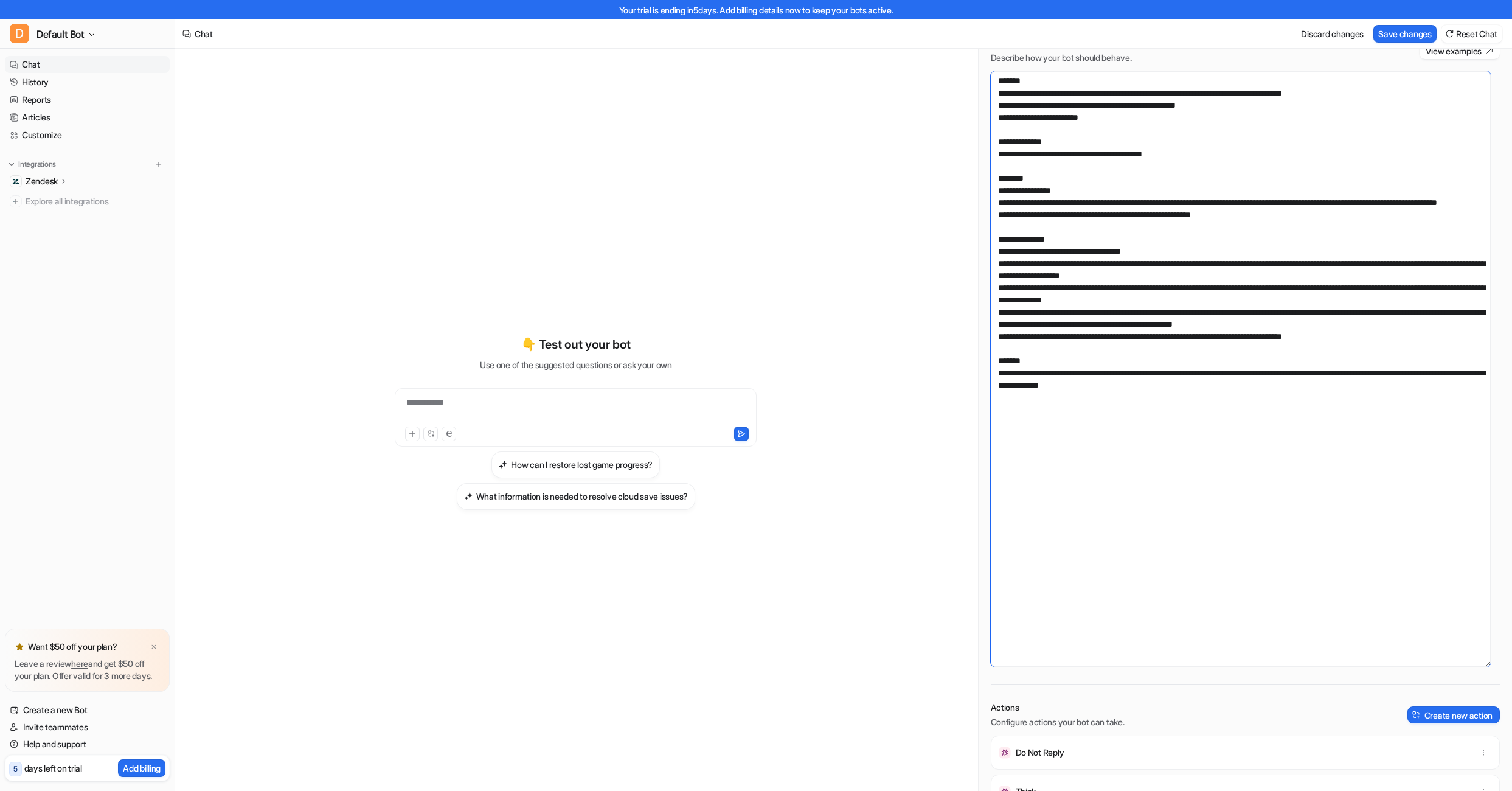
click at [1060, 395] on textarea at bounding box center [1240, 369] width 500 height 596
click at [1208, 402] on textarea at bounding box center [1240, 369] width 500 height 596
type textarea "**********"
drag, startPoint x: 1489, startPoint y: 193, endPoint x: 1520, endPoint y: 198, distance: 31.4
click at [1496, 194] on div "Prompt Describe how your bot should behave. View examples Actions Configure act…" at bounding box center [1245, 614] width 533 height 1179
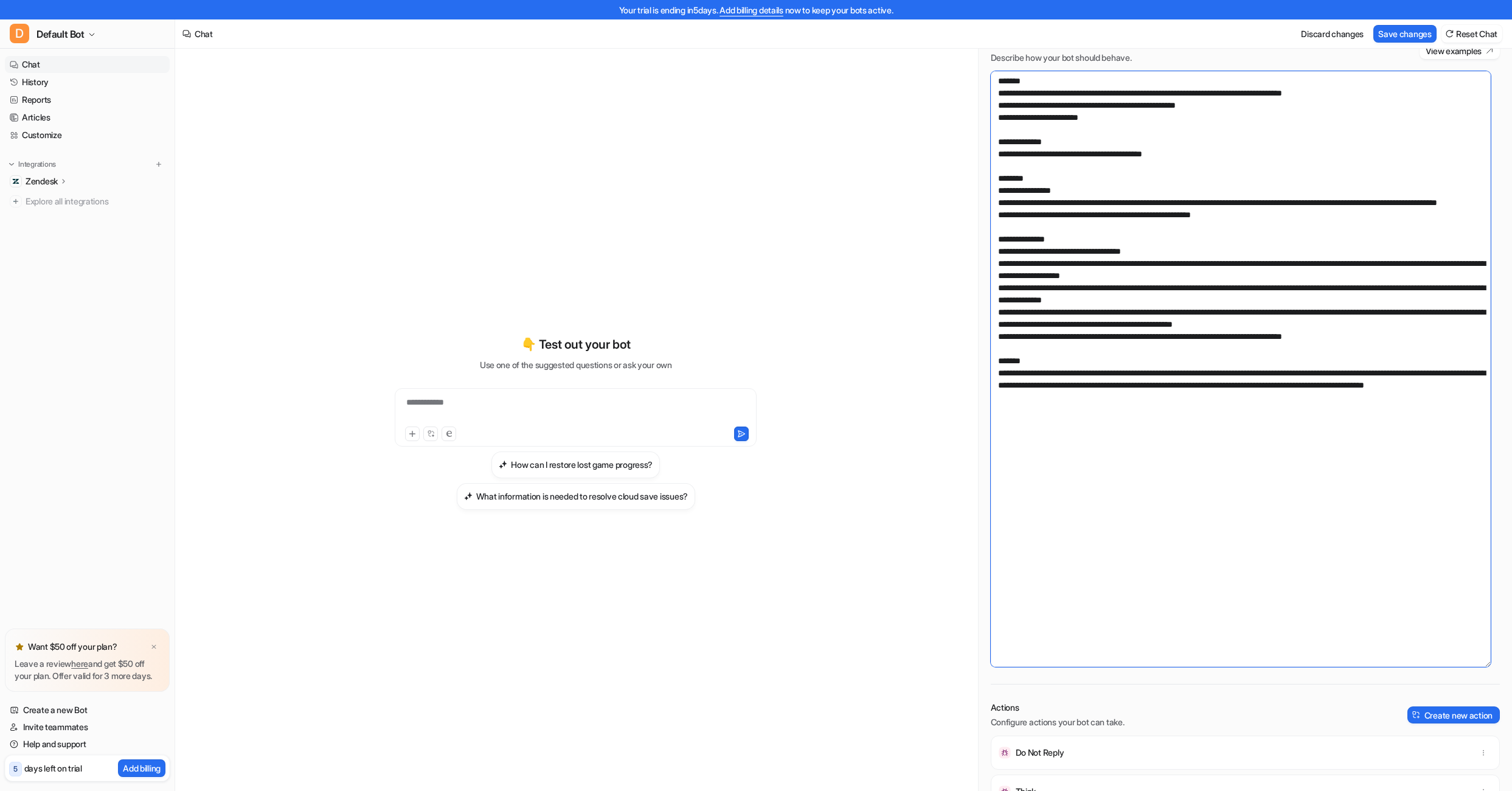
drag, startPoint x: 1288, startPoint y: 223, endPoint x: 991, endPoint y: 194, distance: 298.4
click at [991, 194] on textarea at bounding box center [1240, 369] width 500 height 596
drag, startPoint x: 1103, startPoint y: 119, endPoint x: 996, endPoint y: 91, distance: 110.6
click at [996, 91] on textarea at bounding box center [1240, 369] width 500 height 596
drag, startPoint x: 1195, startPoint y: 157, endPoint x: 996, endPoint y: 158, distance: 199.0
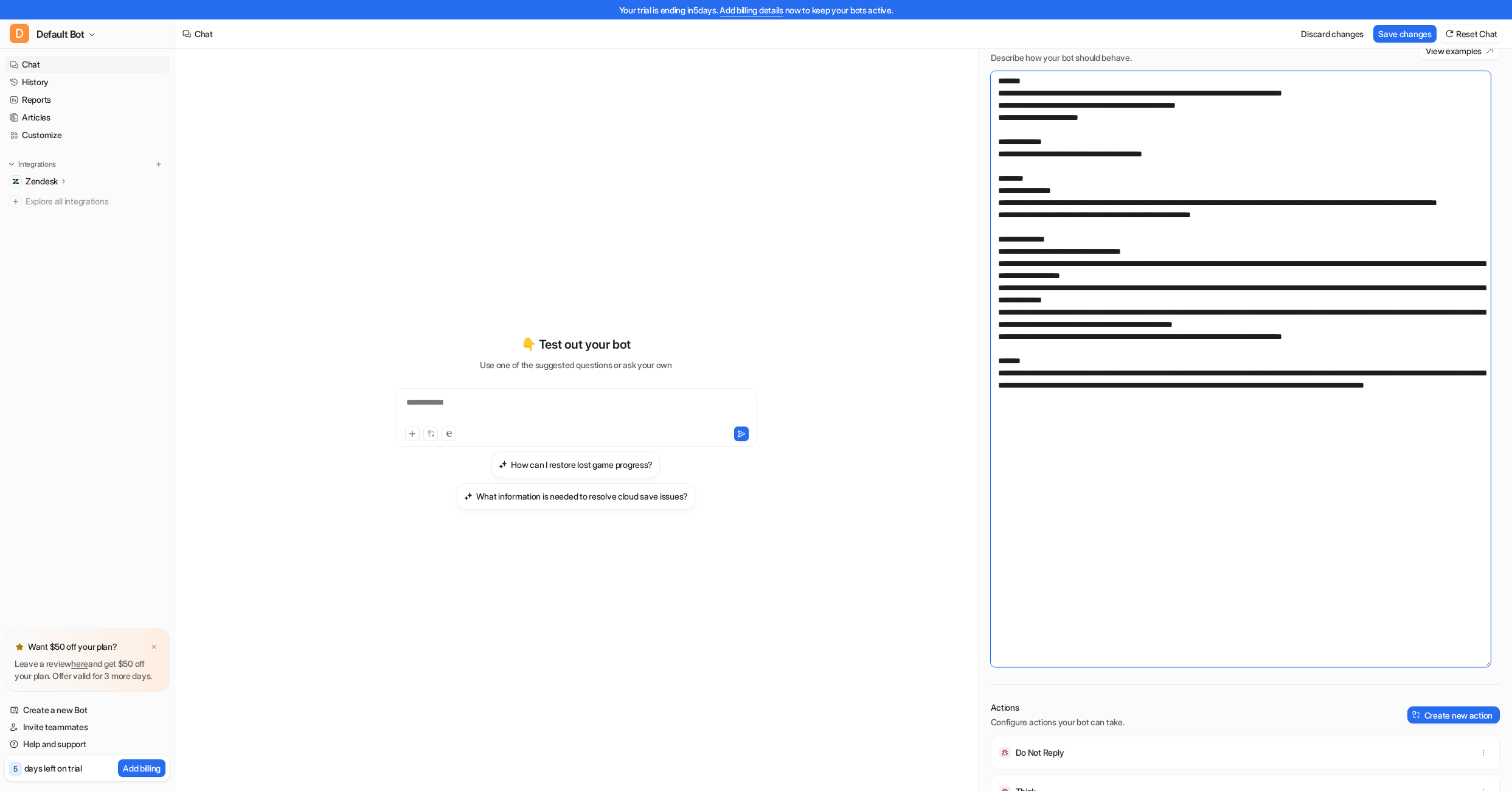
click at [995, 157] on textarea at bounding box center [1240, 369] width 500 height 596
drag, startPoint x: 1243, startPoint y: 334, endPoint x: 978, endPoint y: 269, distance: 272.9
click at [978, 269] on div "Prompt Describe how your bot should behave. View examples Actions Configure act…" at bounding box center [1245, 614] width 533 height 1179
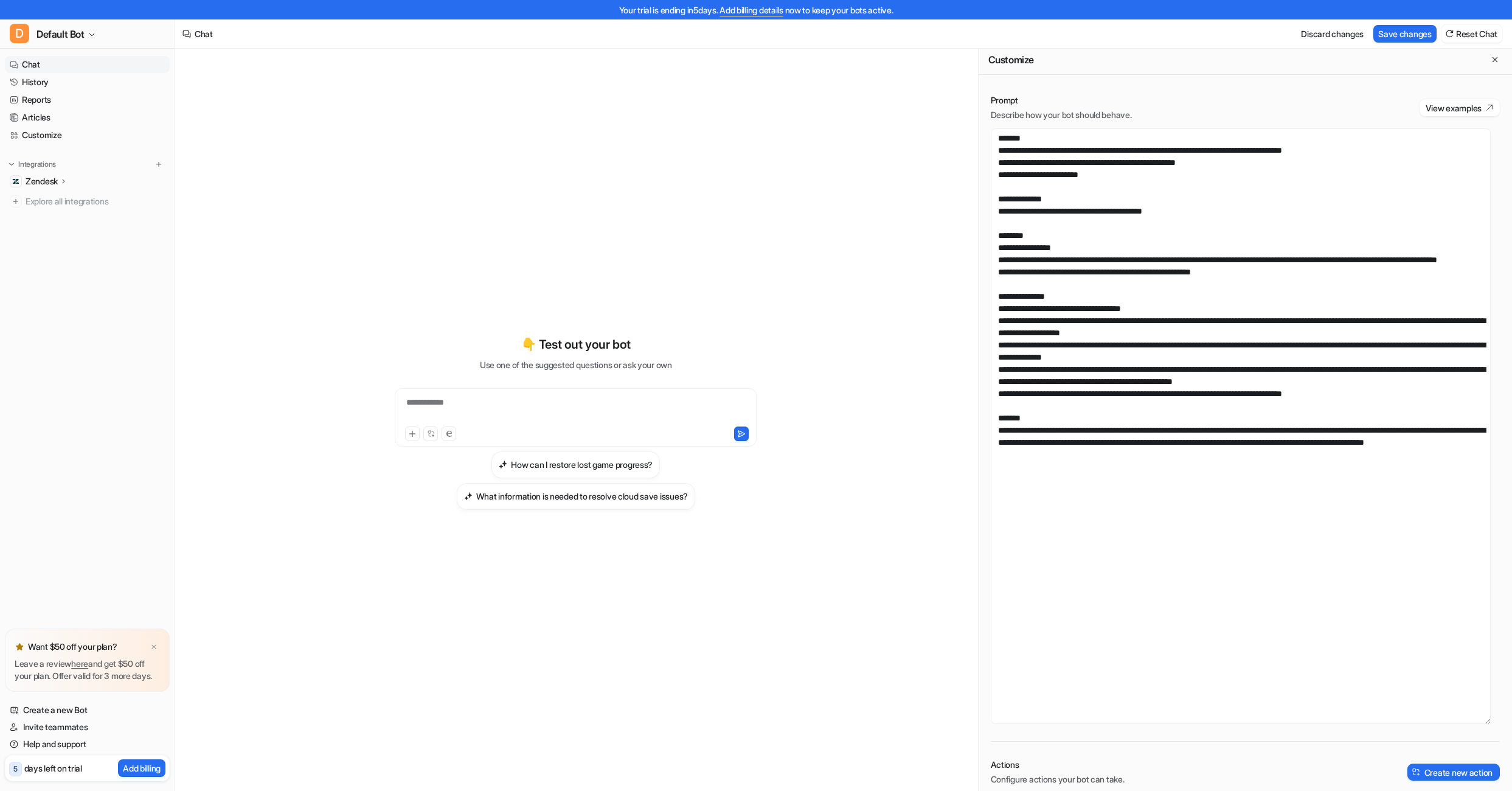
scroll to position [0, 0]
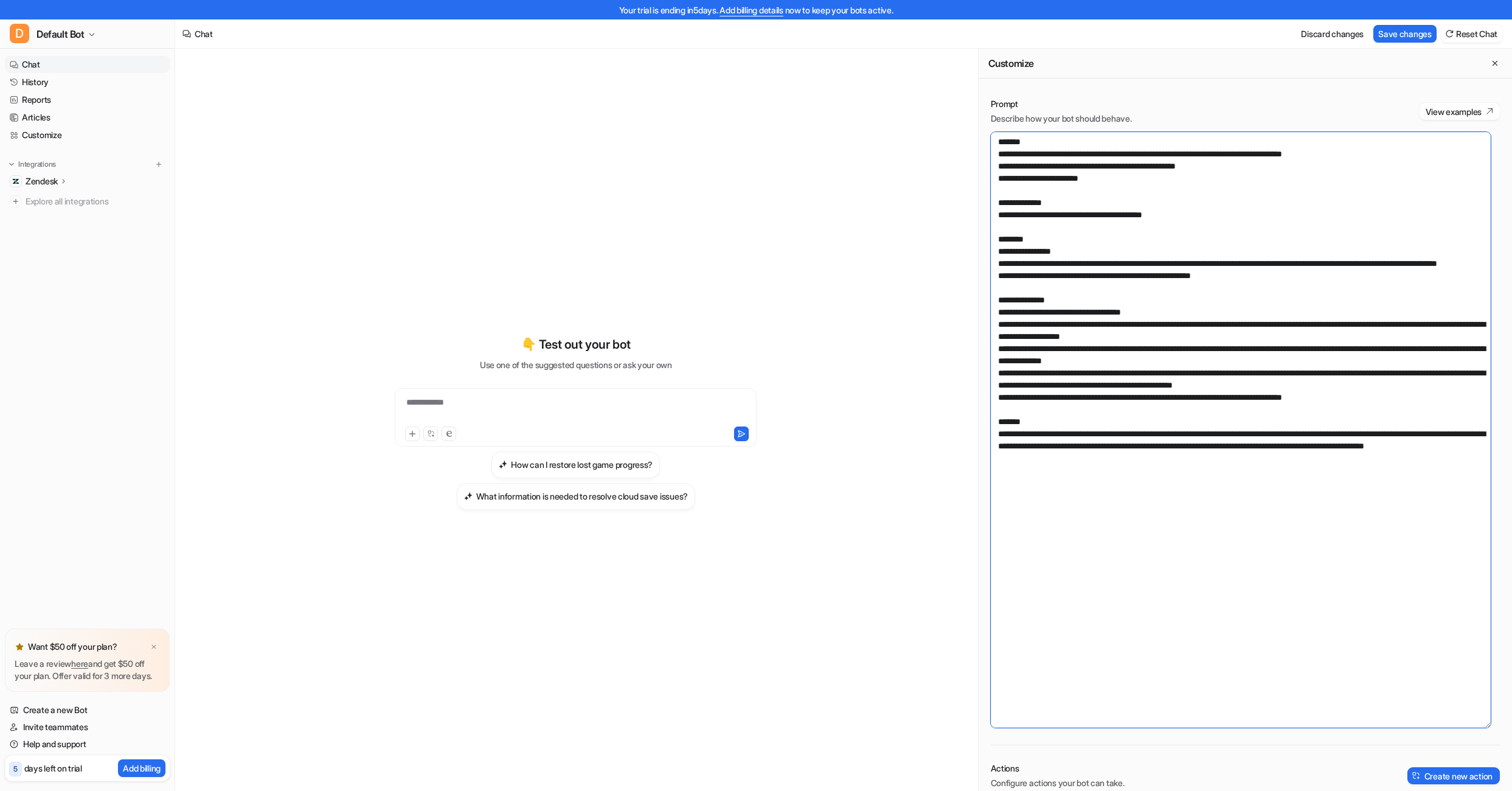
drag, startPoint x: 1306, startPoint y: 297, endPoint x: 959, endPoint y: 238, distance: 352.0
click at [959, 238] on div "**********" at bounding box center [843, 430] width 1337 height 762
drag, startPoint x: 1162, startPoint y: 474, endPoint x: 984, endPoint y: 434, distance: 182.4
click at [984, 434] on div "Prompt Describe how your bot should behave. View examples Actions Configure act…" at bounding box center [1245, 676] width 533 height 1179
